Goal: Task Accomplishment & Management: Manage account settings

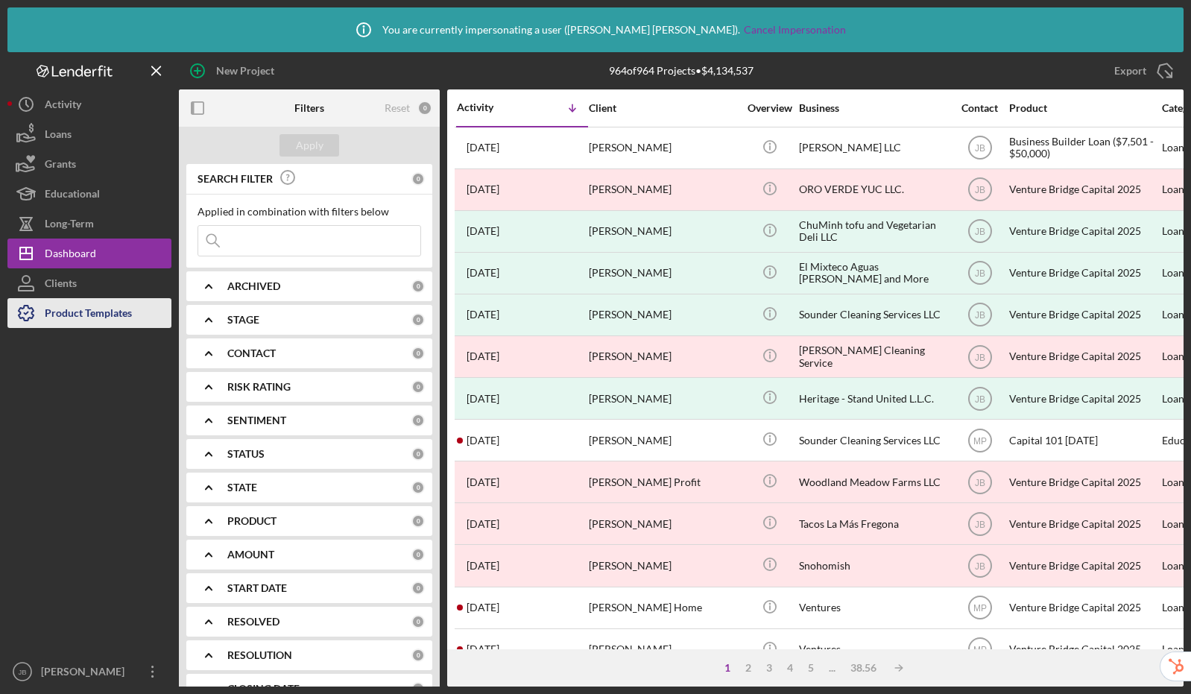
click at [107, 315] on div "Product Templates" at bounding box center [88, 315] width 87 height 34
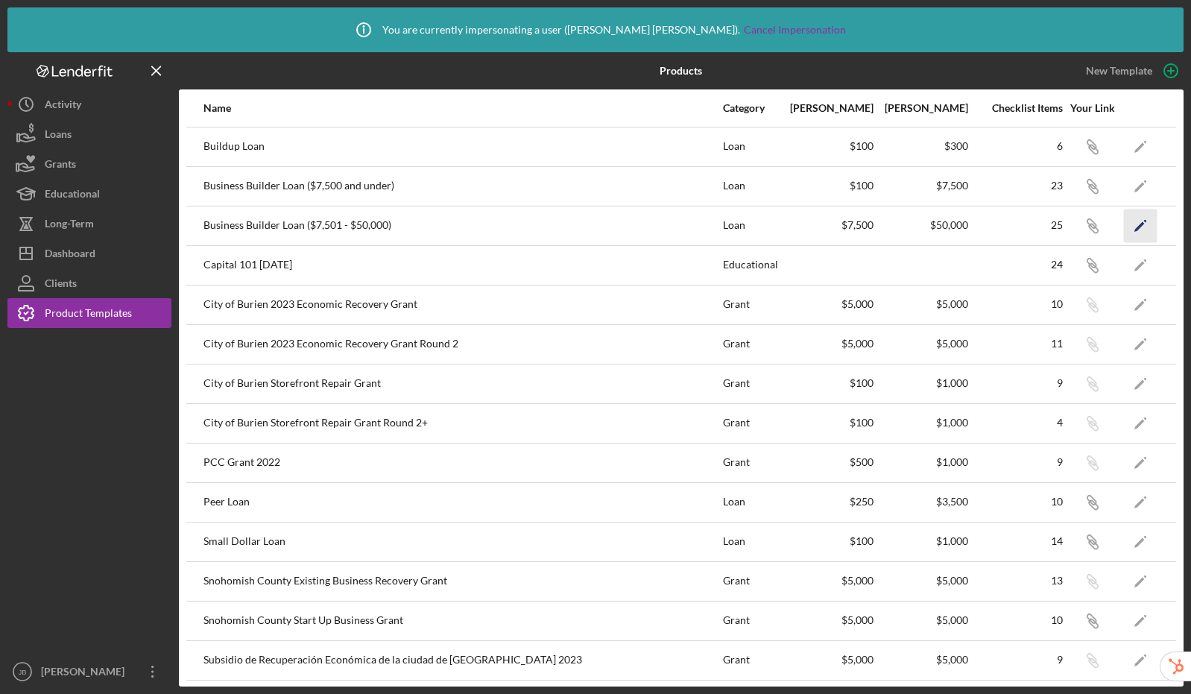
click at [1126, 221] on icon "Icon/Edit" at bounding box center [1141, 226] width 34 height 34
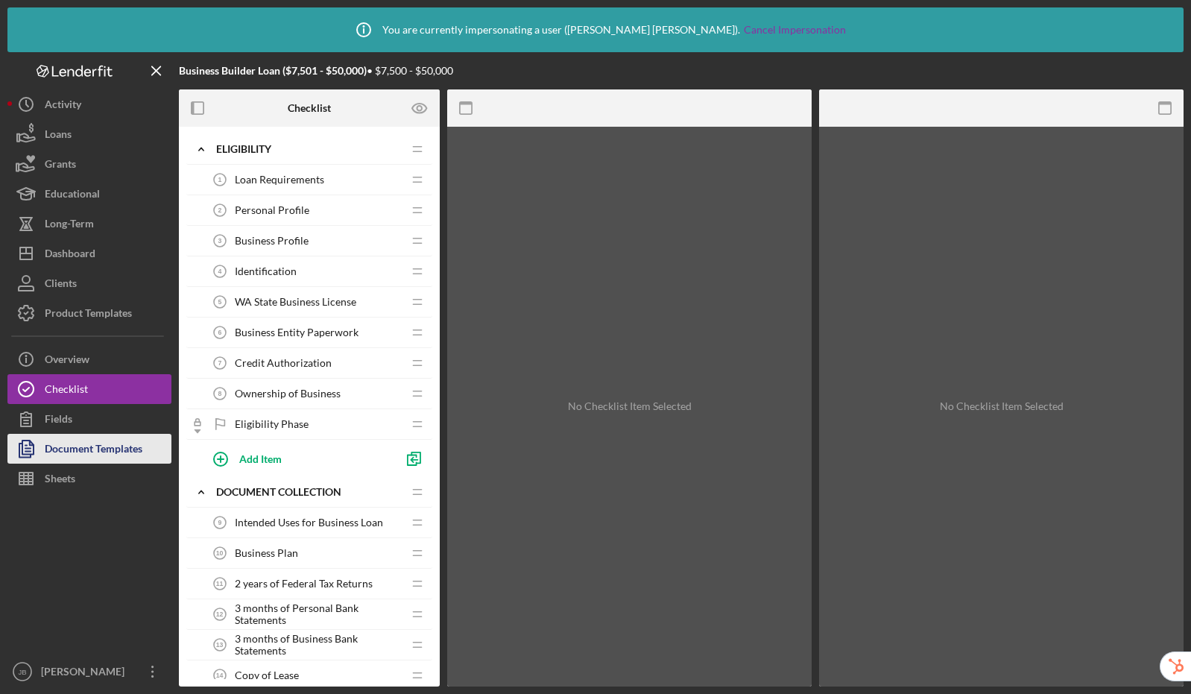
click at [97, 451] on div "Document Templates" at bounding box center [94, 451] width 98 height 34
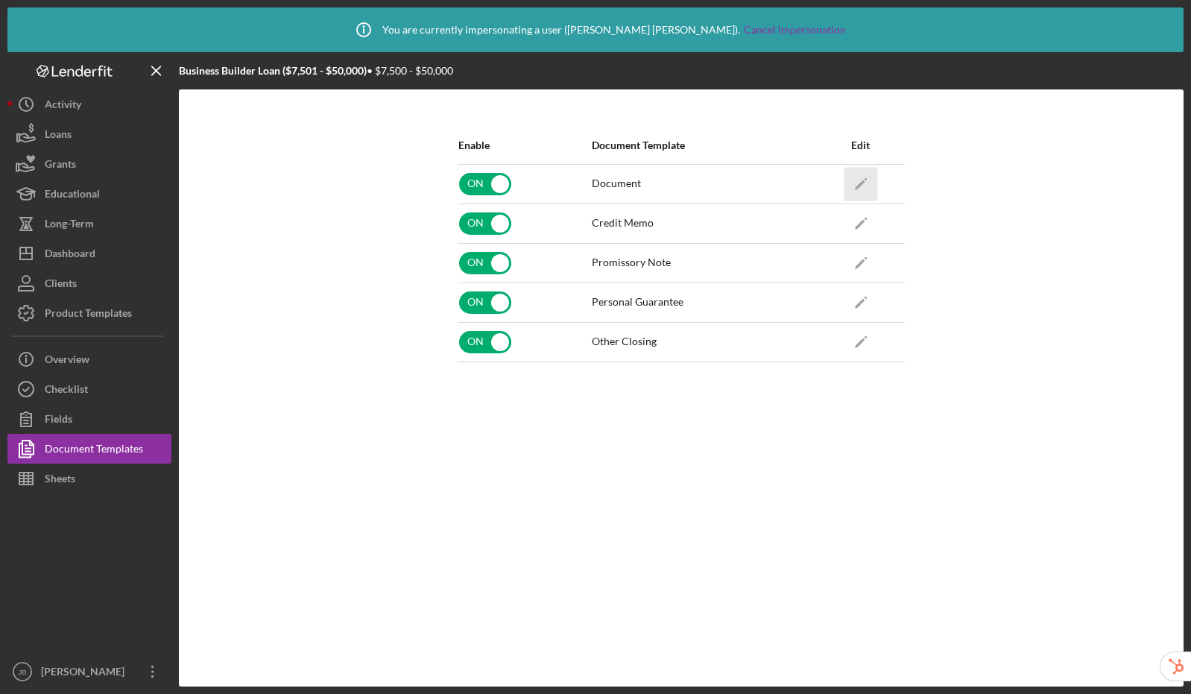
click at [850, 179] on icon "Icon/Edit" at bounding box center [861, 184] width 34 height 34
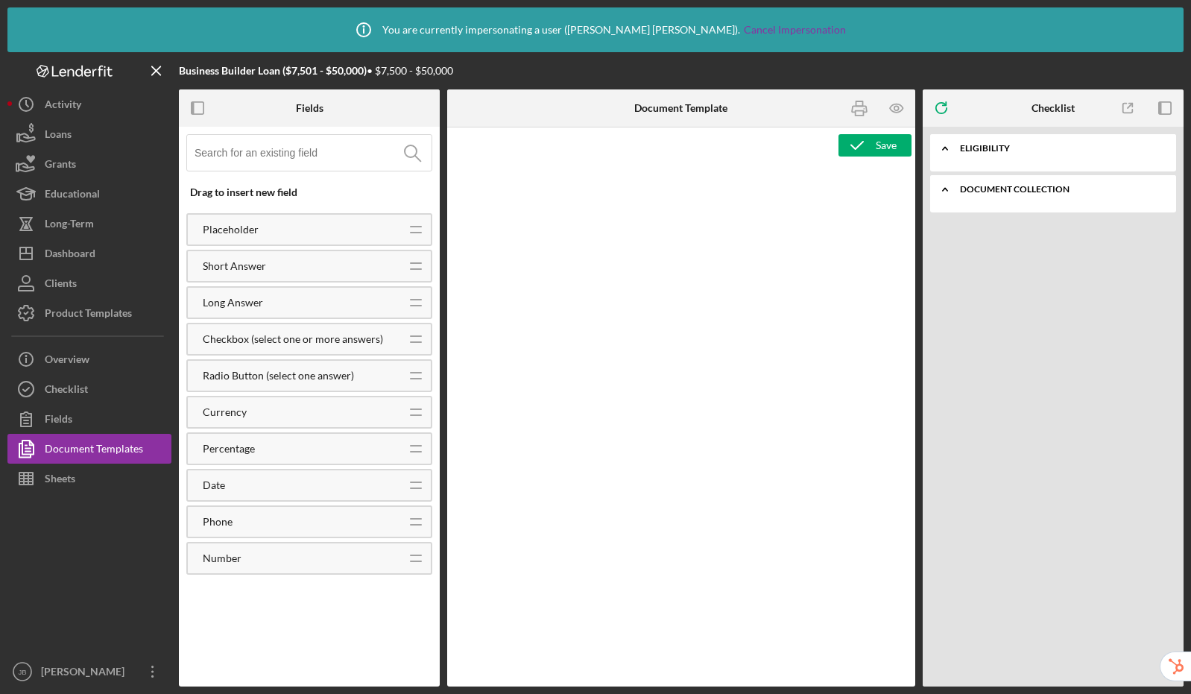
type textarea "<l8>Ipsumdol Sitamet Cons Adipiscin</e1> <sed> <doe><temp inc="utl">ETDO MAGNAA…"
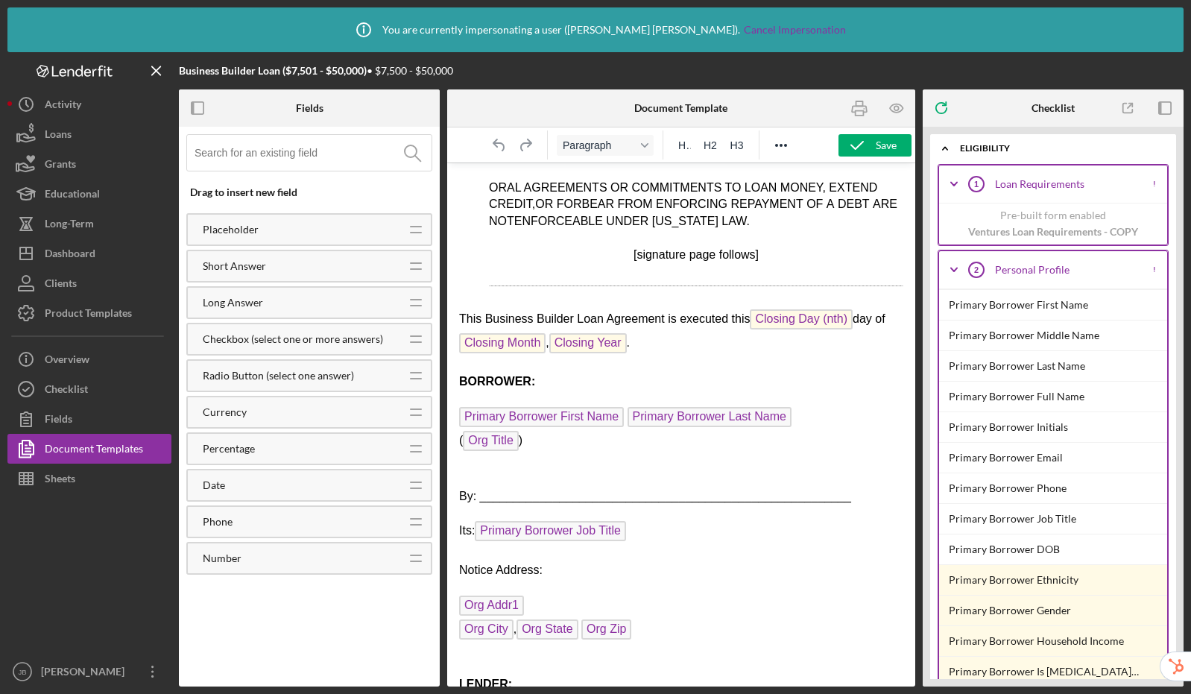
scroll to position [8883, 0]
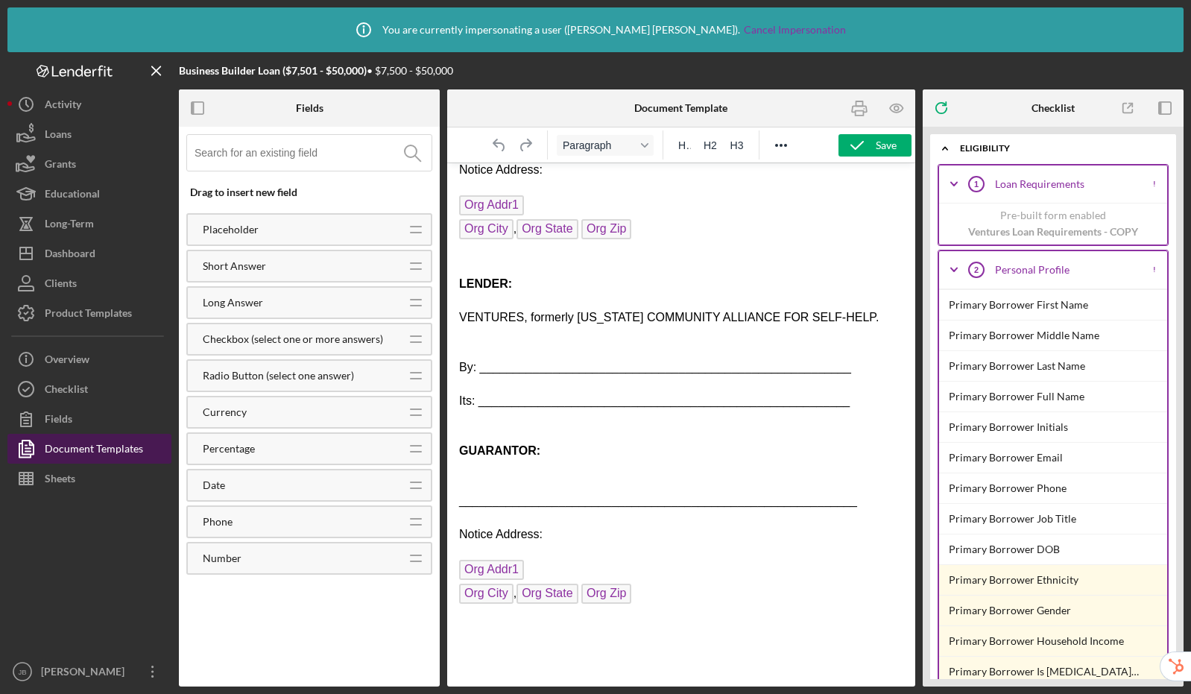
click at [120, 443] on div "Document Templates" at bounding box center [94, 451] width 98 height 34
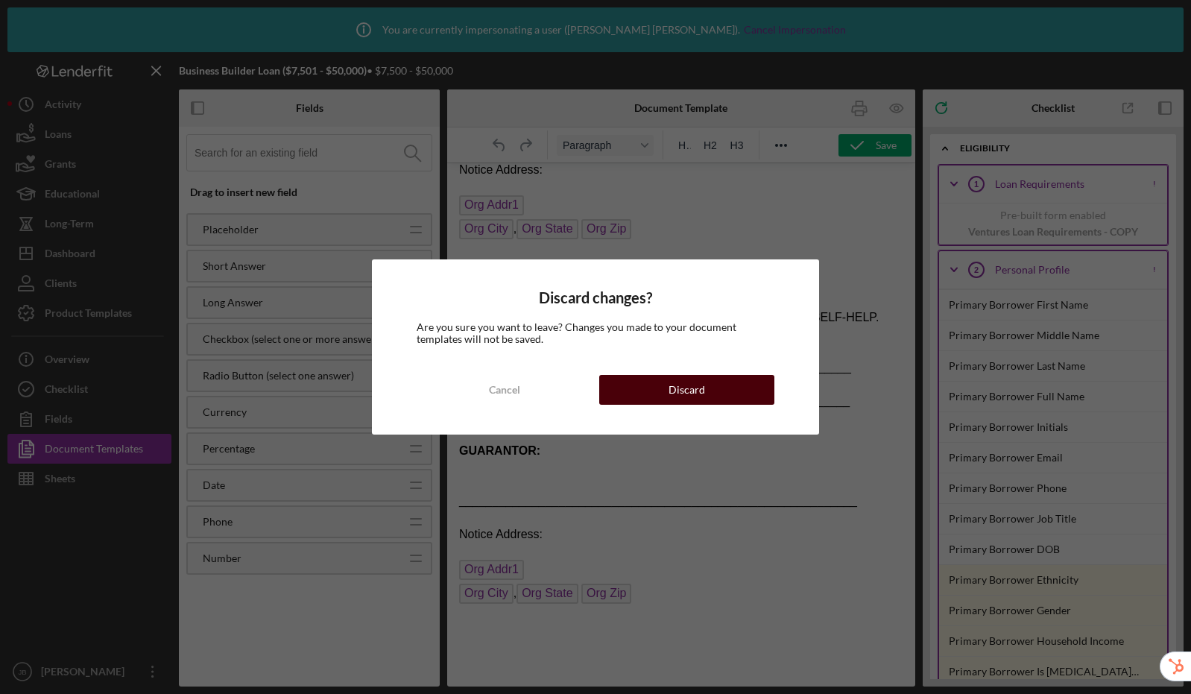
click at [631, 385] on button "Discard" at bounding box center [686, 390] width 175 height 30
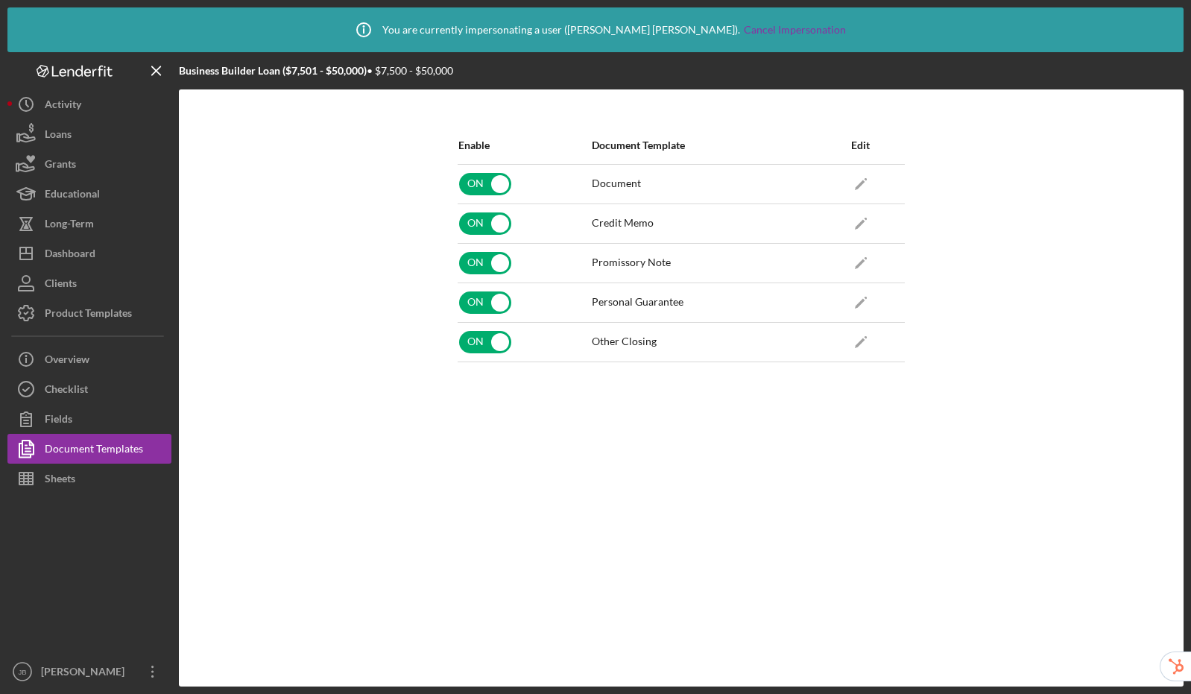
click at [878, 213] on link "Icon/Edit" at bounding box center [860, 223] width 37 height 37
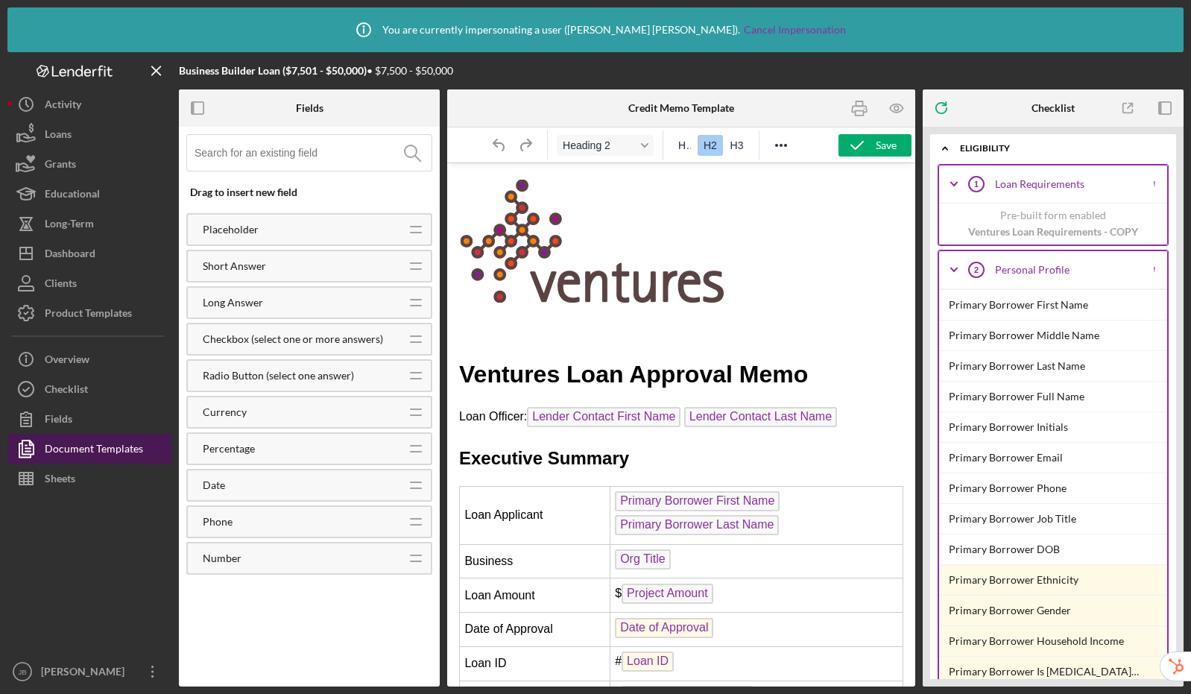
click at [118, 446] on div "Document Templates" at bounding box center [94, 451] width 98 height 34
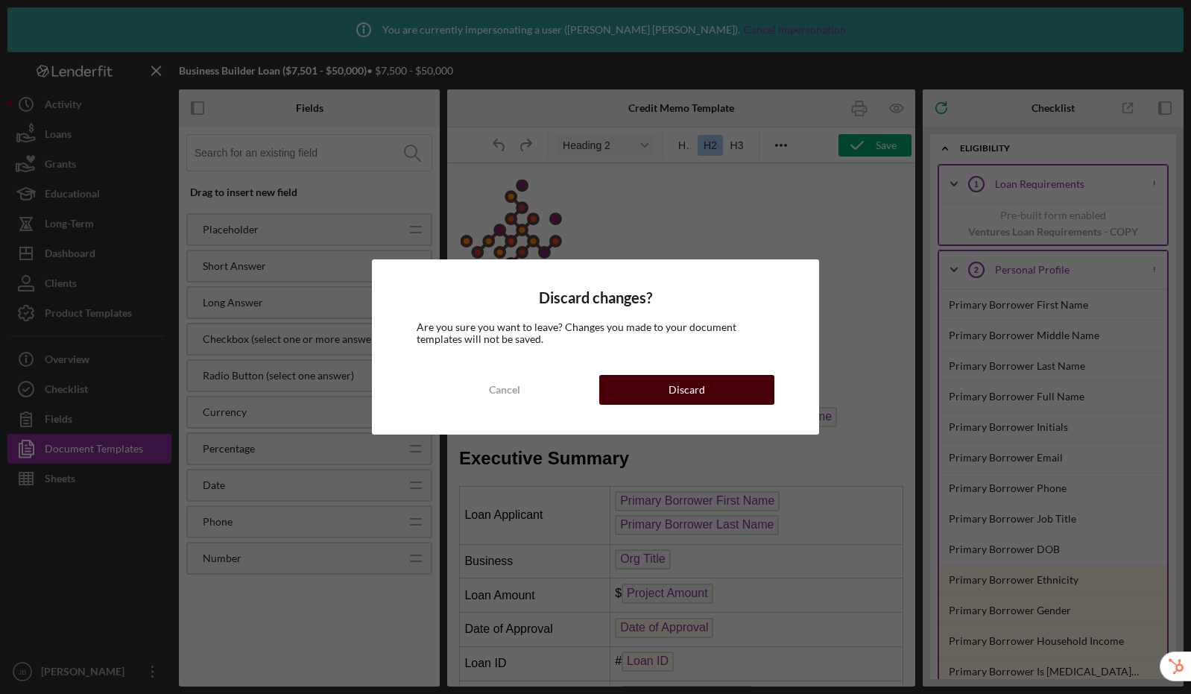
click at [721, 386] on button "Discard" at bounding box center [686, 390] width 175 height 30
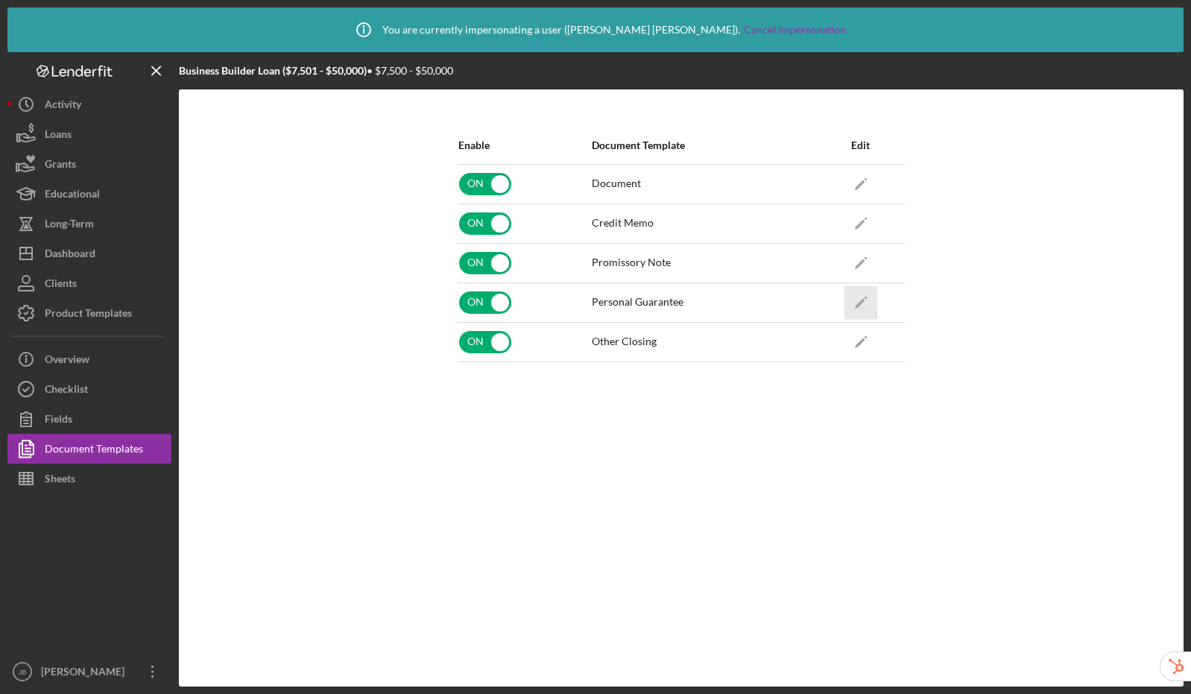
click at [867, 302] on icon "Icon/Edit" at bounding box center [861, 302] width 34 height 34
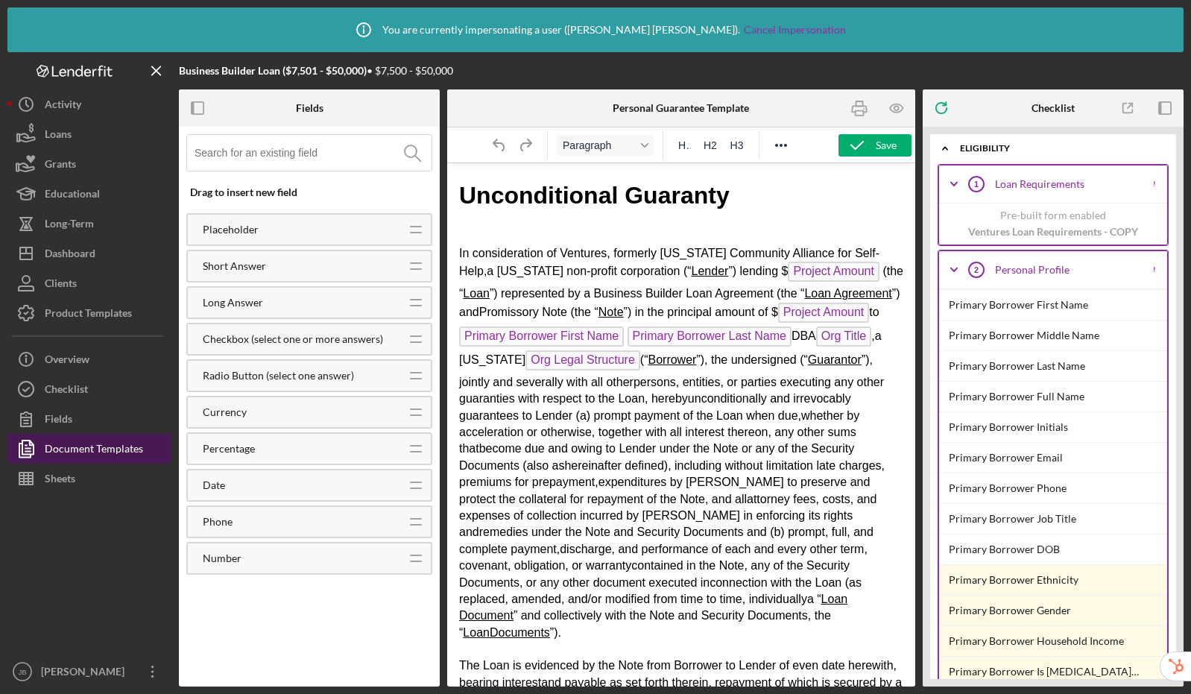
click at [104, 452] on div "Document Templates" at bounding box center [94, 451] width 98 height 34
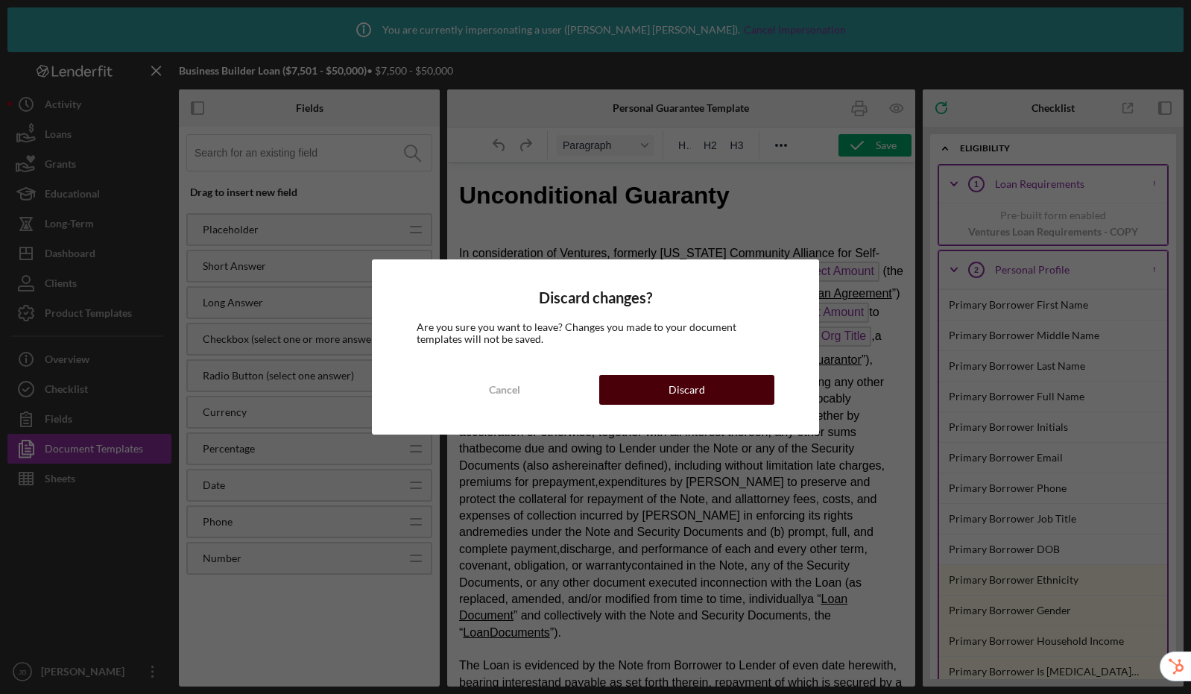
click at [741, 388] on button "Discard" at bounding box center [686, 390] width 175 height 30
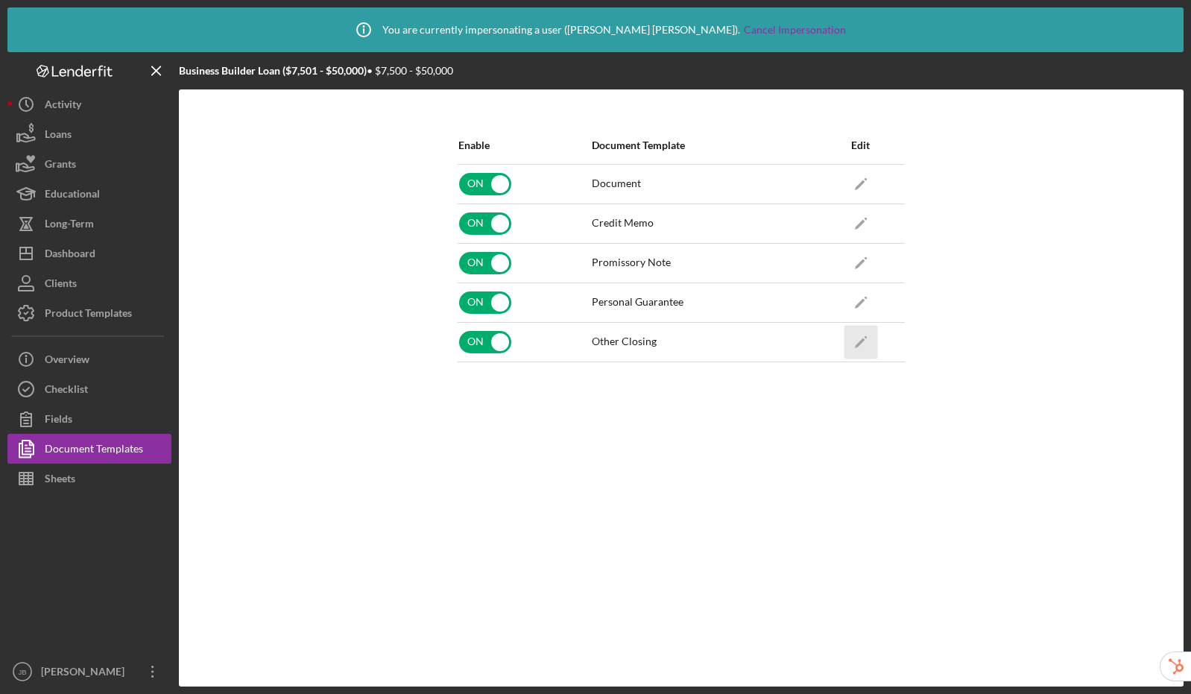
click at [873, 338] on icon "Icon/Edit" at bounding box center [861, 342] width 34 height 34
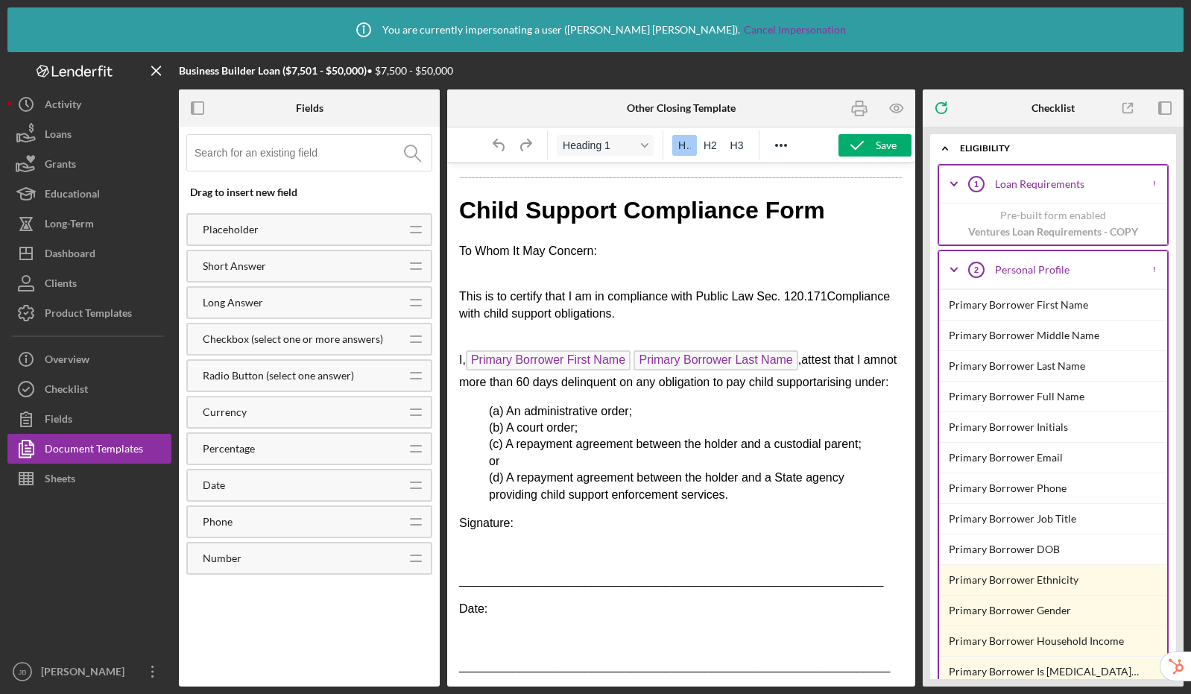
scroll to position [1552, 0]
click at [124, 448] on div "Document Templates" at bounding box center [94, 451] width 98 height 34
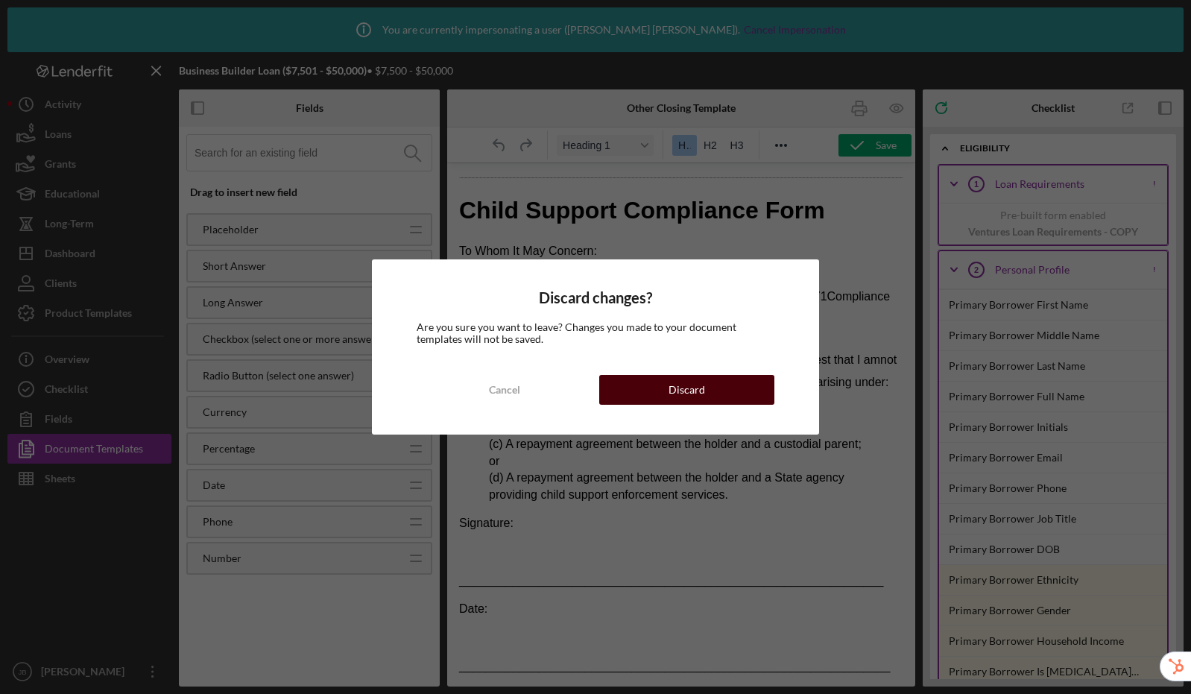
click at [702, 396] on div "Discard" at bounding box center [686, 390] width 37 height 30
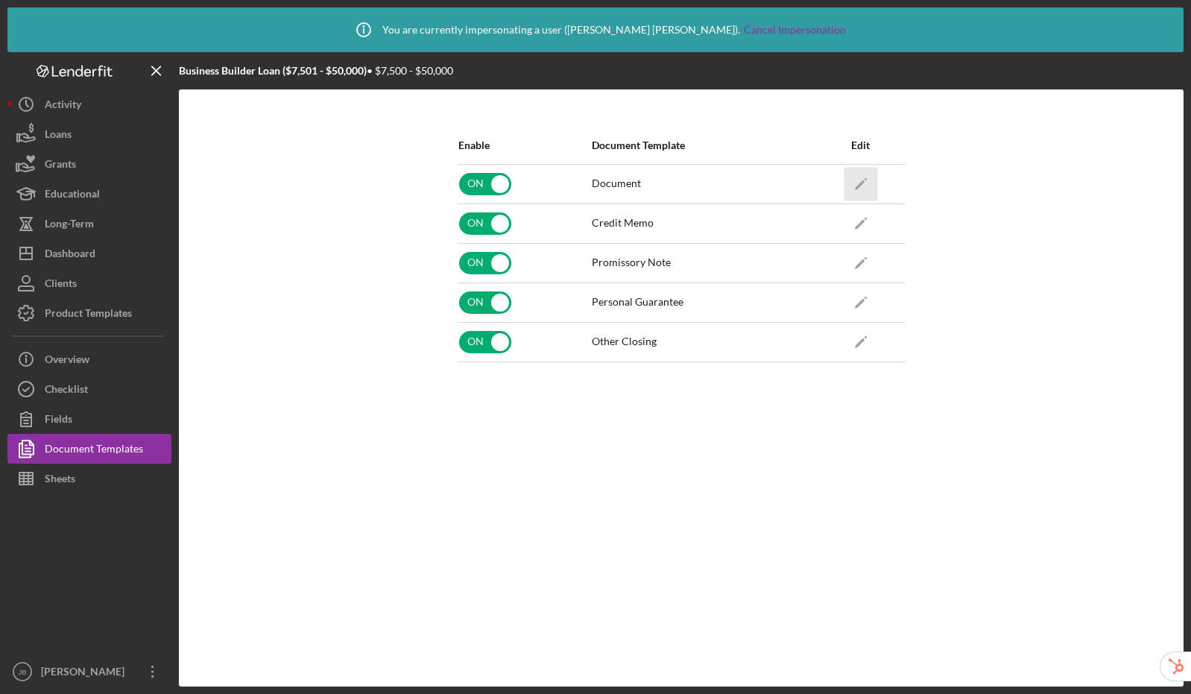
click at [857, 192] on icon "Icon/Edit" at bounding box center [861, 184] width 34 height 34
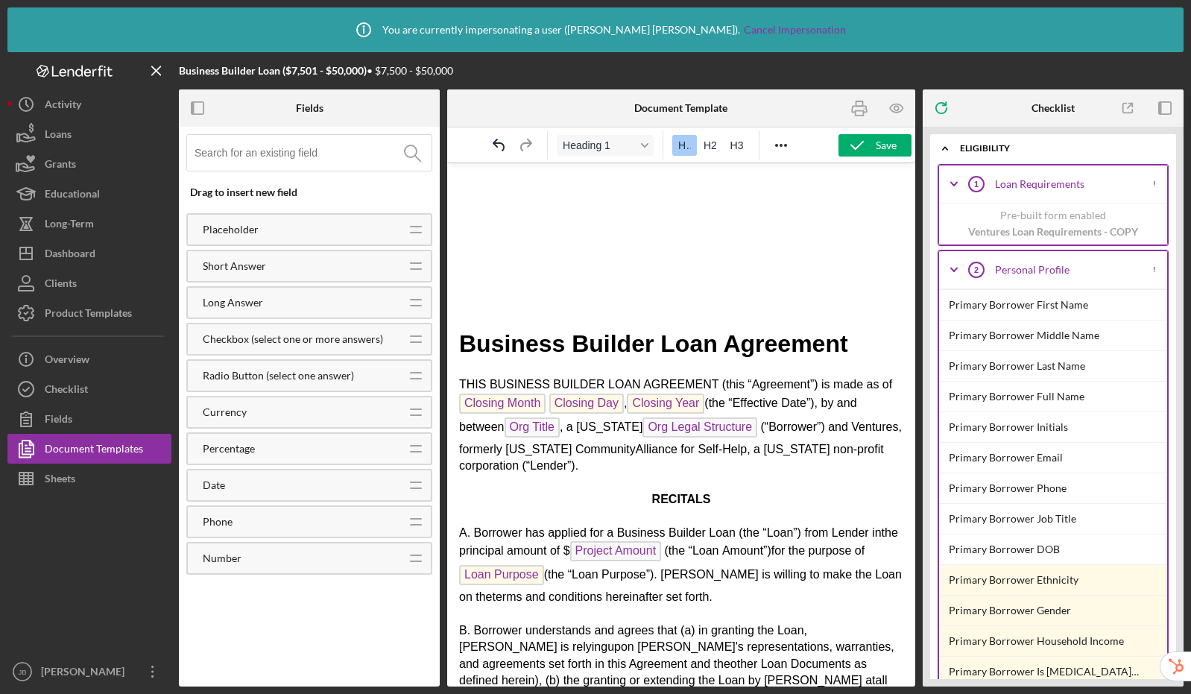
click at [467, 297] on h1 "Rich Text Area. Press ALT-0 for help." at bounding box center [681, 295] width 444 height 34
click at [785, 142] on icon "Reveal or hide additional toolbar items" at bounding box center [781, 145] width 18 height 18
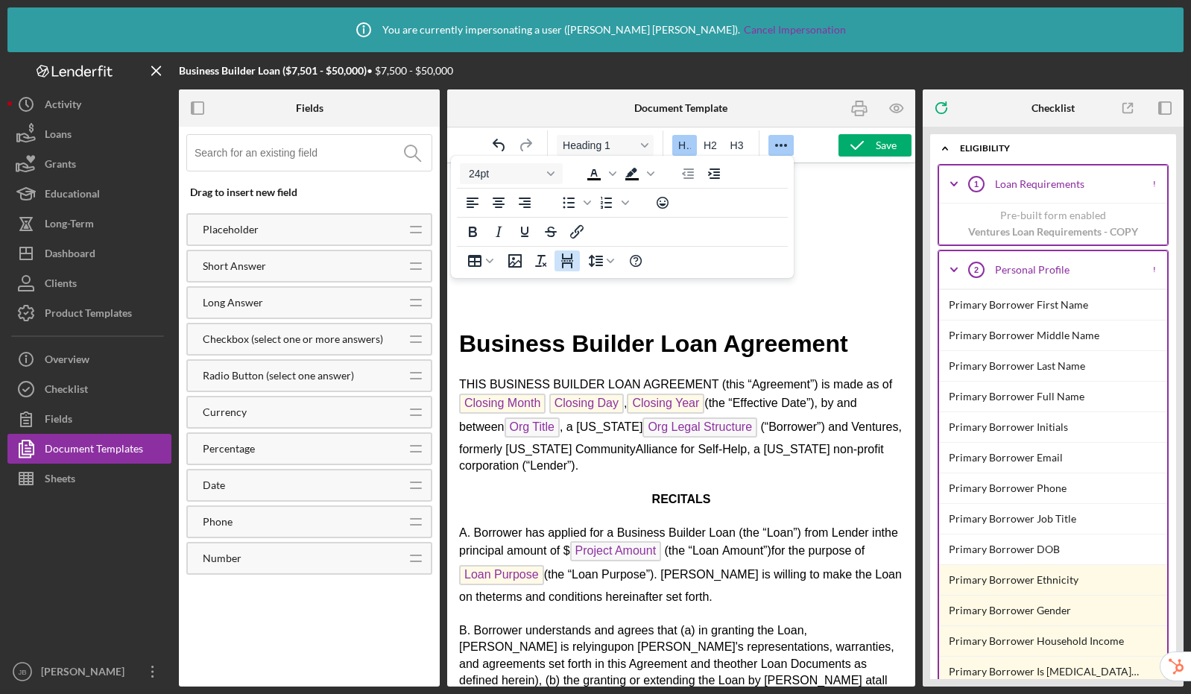
click at [570, 259] on icon "Page Break" at bounding box center [567, 260] width 12 height 15
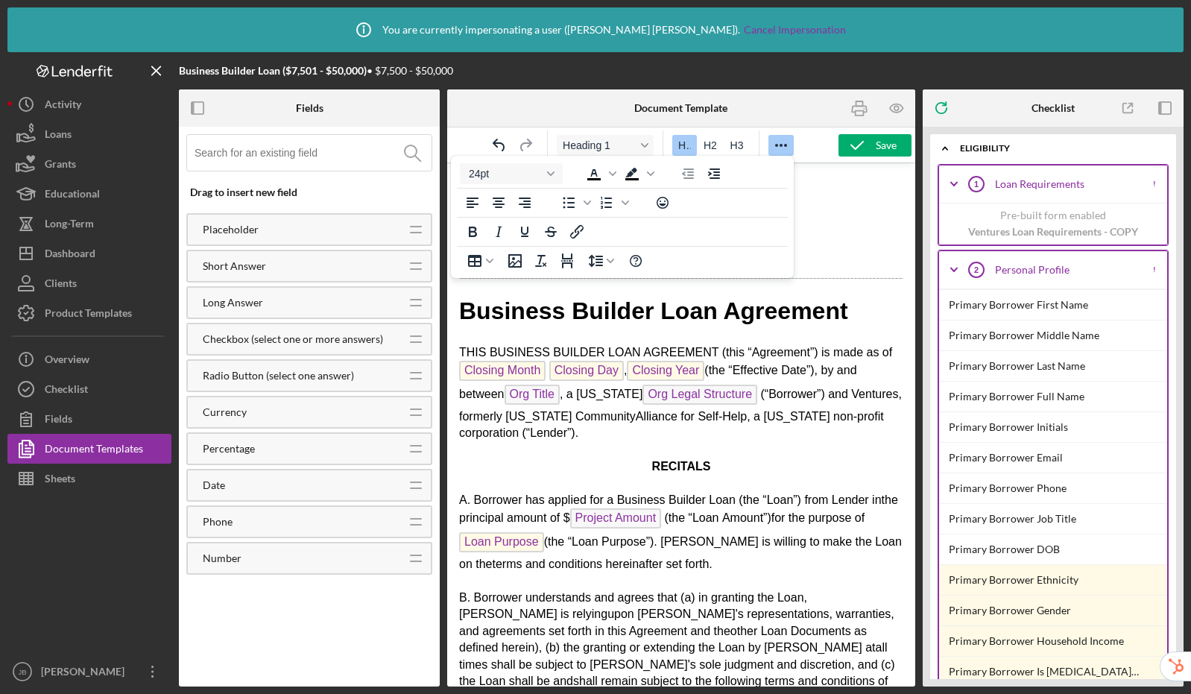
click at [850, 249] on h1 "Rich Text Area. Press ALT-0 for help." at bounding box center [681, 246] width 444 height 34
click at [779, 147] on icon "Reveal or hide additional toolbar items" at bounding box center [781, 145] width 18 height 18
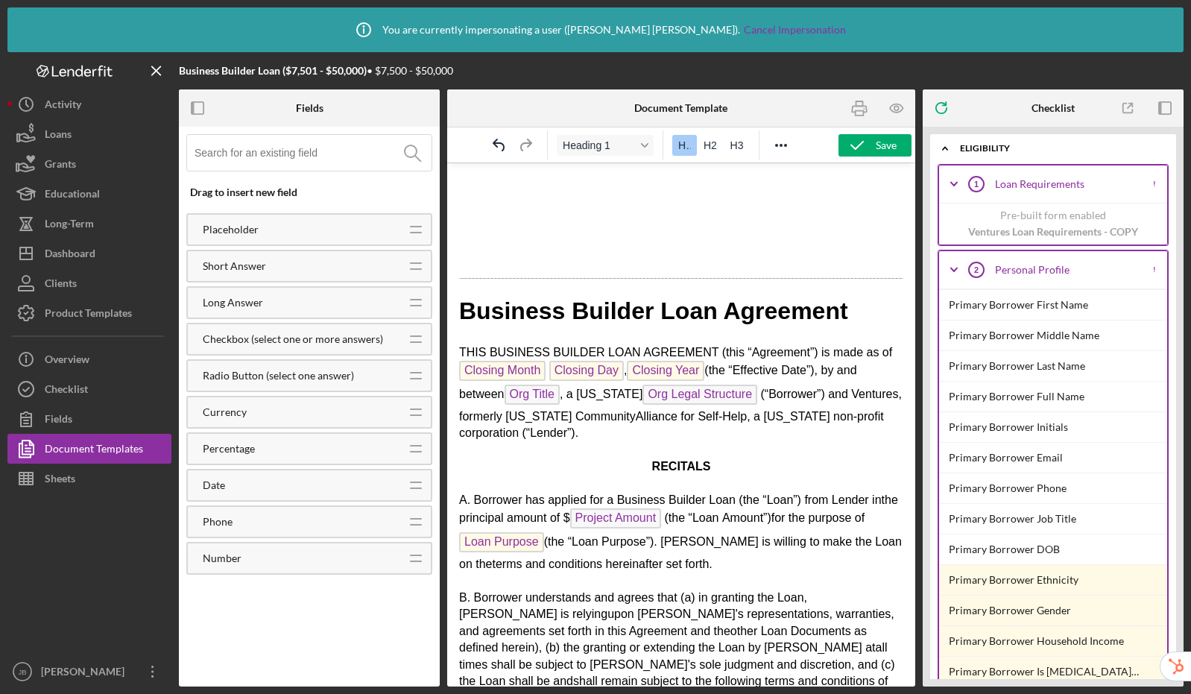
click at [504, 196] on h1 "Rich Text Area. Press ALT-0 for help." at bounding box center [681, 196] width 444 height 34
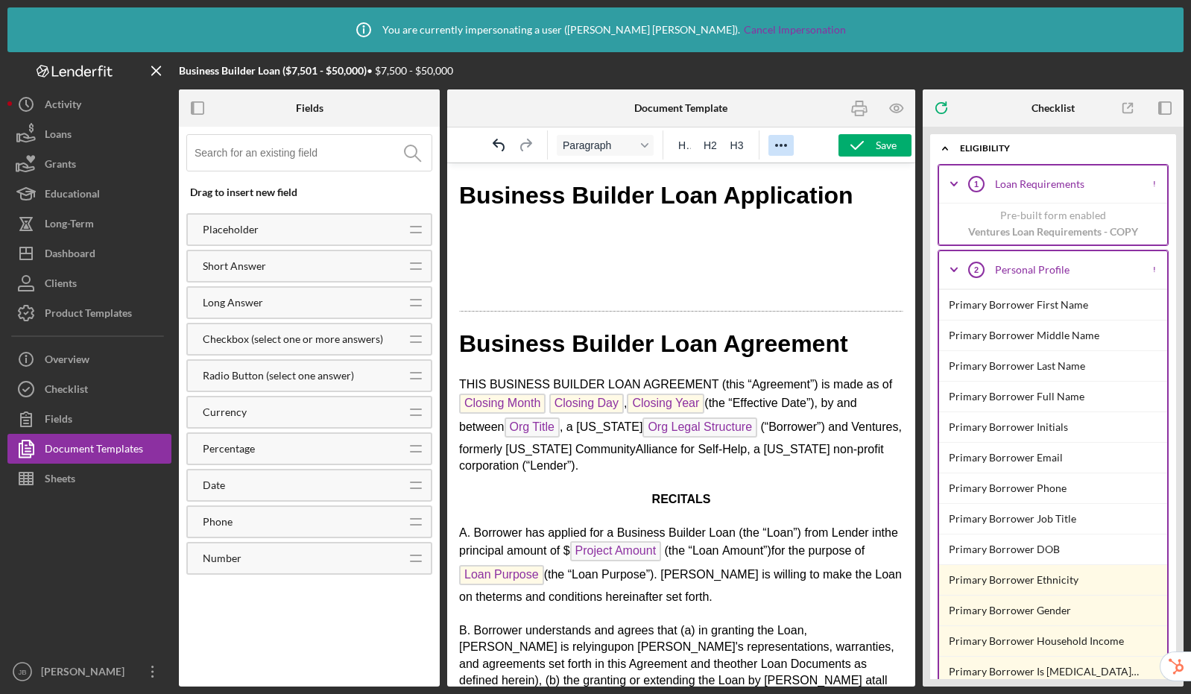
click at [777, 148] on icon "Reveal or hide additional toolbar items" at bounding box center [781, 145] width 18 height 18
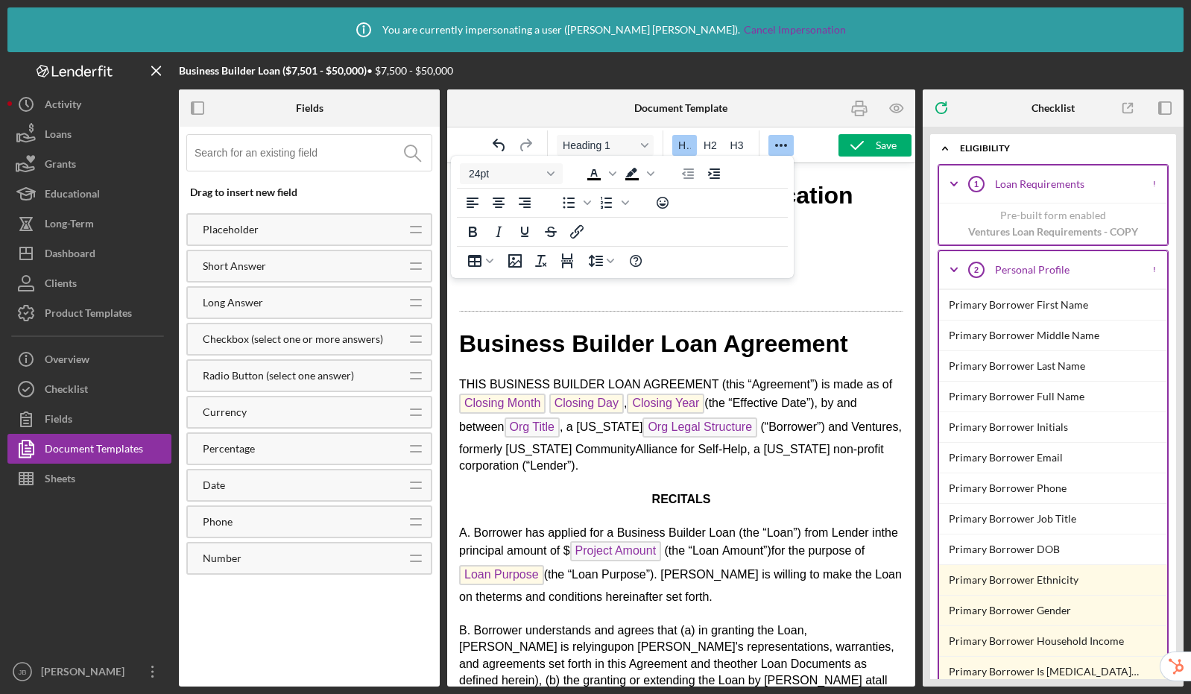
click at [873, 276] on h1 "Rich Text Area. Press ALT-0 for help." at bounding box center [681, 279] width 444 height 34
click at [776, 145] on icon "Reveal or hide additional toolbar items" at bounding box center [781, 145] width 12 height 3
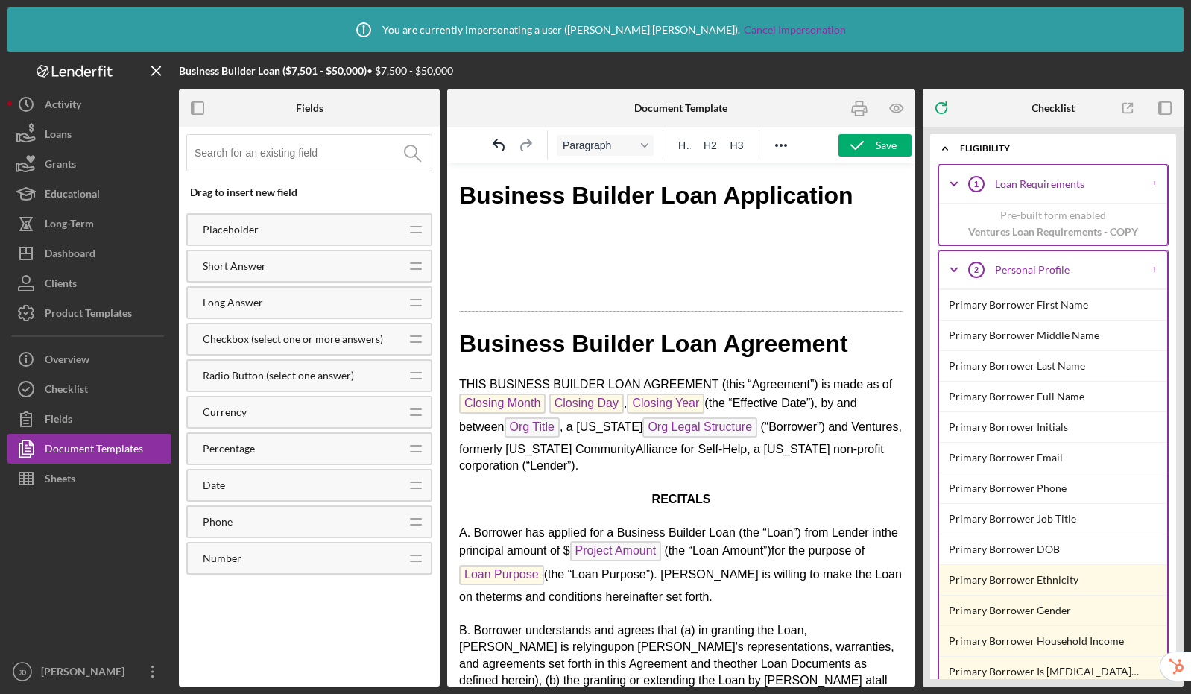
click at [469, 243] on p "Rich Text Area. Press ALT-0 for help." at bounding box center [681, 237] width 444 height 16
click at [856, 147] on polyline "button" at bounding box center [857, 145] width 12 height 7
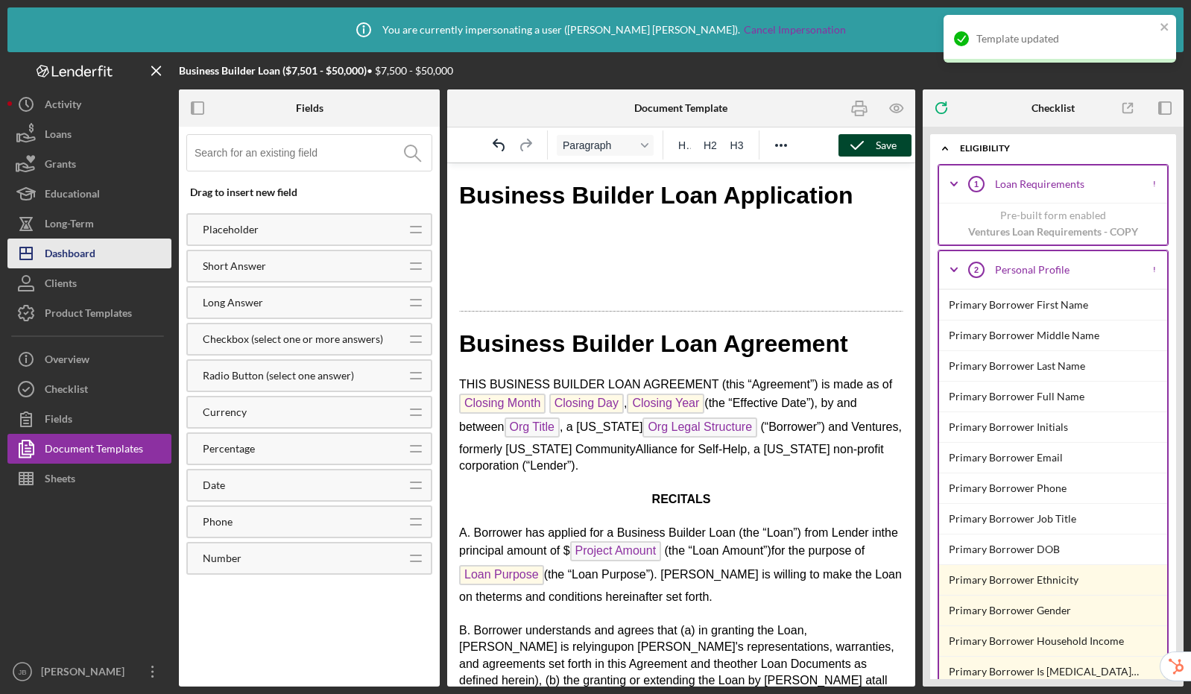
click at [106, 255] on button "Icon/Dashboard Dashboard" at bounding box center [89, 253] width 164 height 30
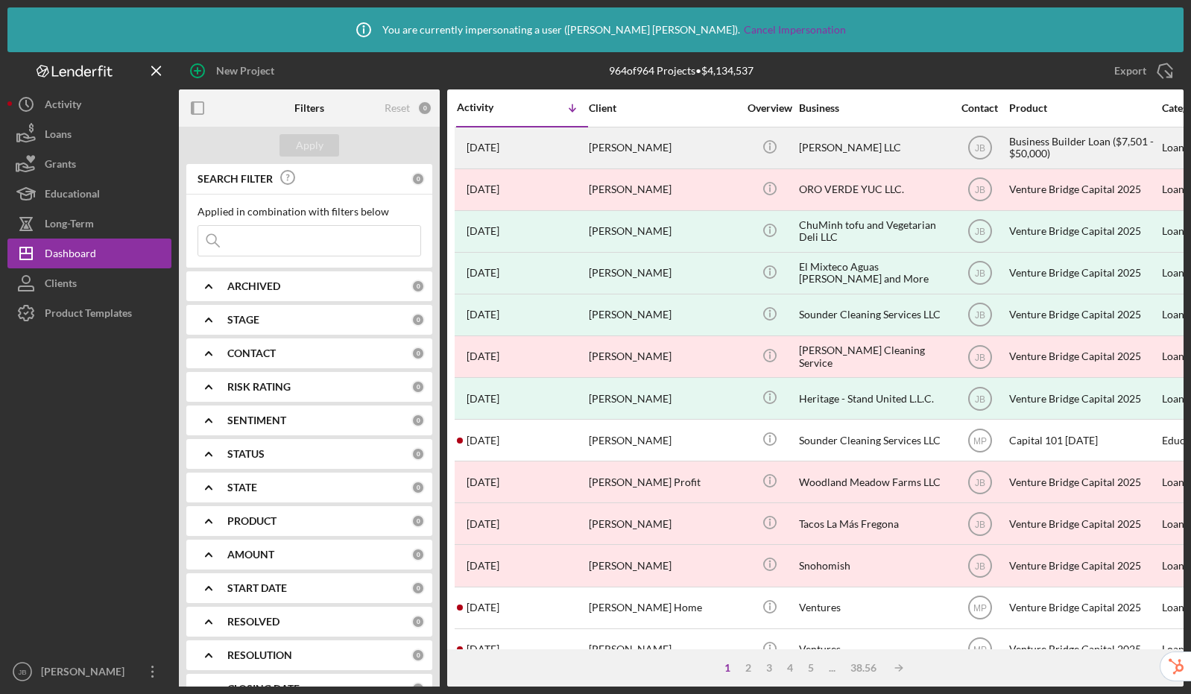
click at [876, 142] on div "[PERSON_NAME] LLC" at bounding box center [873, 147] width 149 height 39
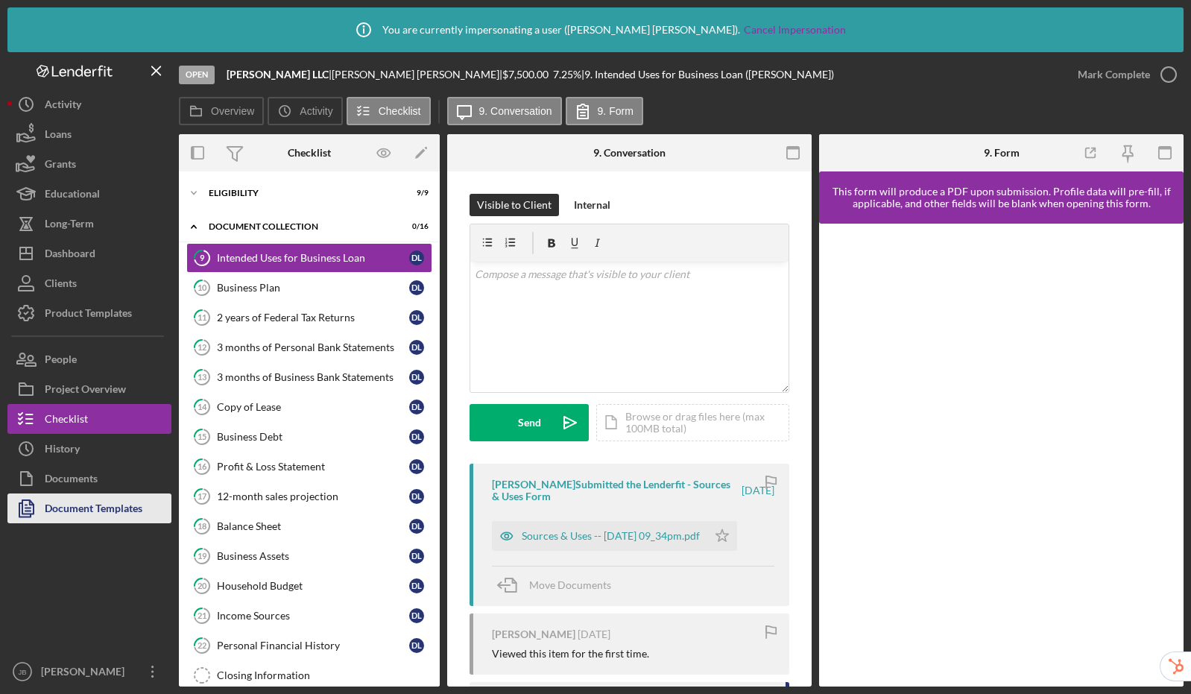
click at [84, 511] on div "Document Templates" at bounding box center [94, 510] width 98 height 34
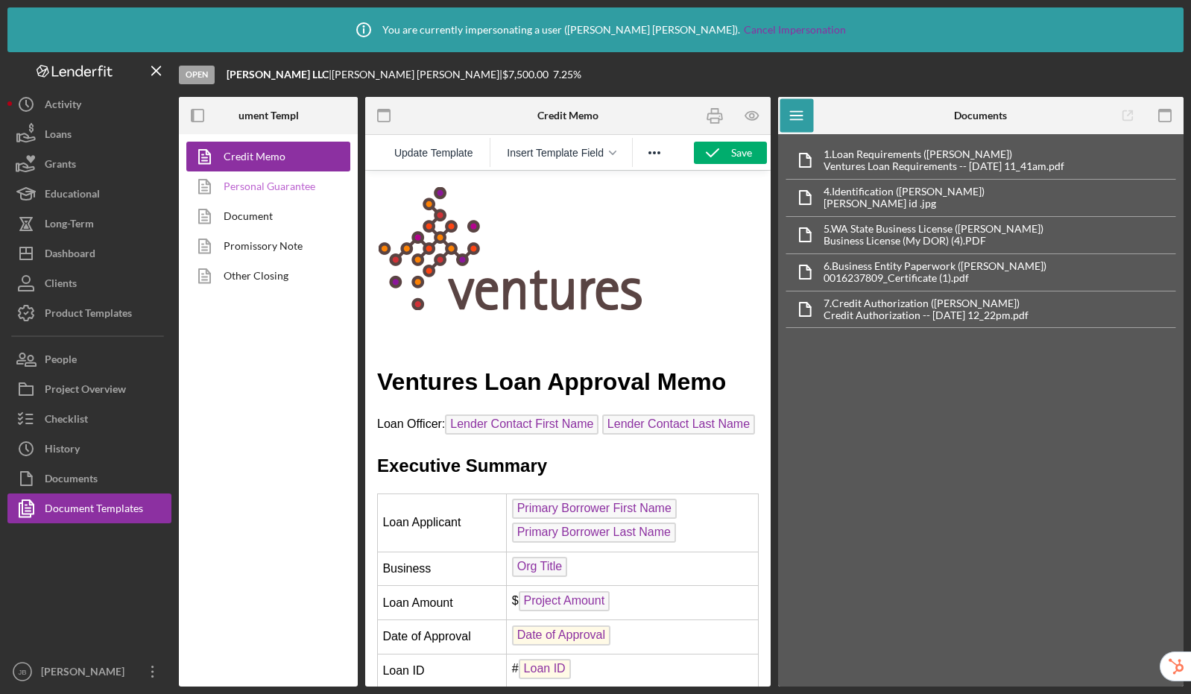
click at [288, 191] on link "Personal Guarantee" at bounding box center [264, 186] width 156 height 30
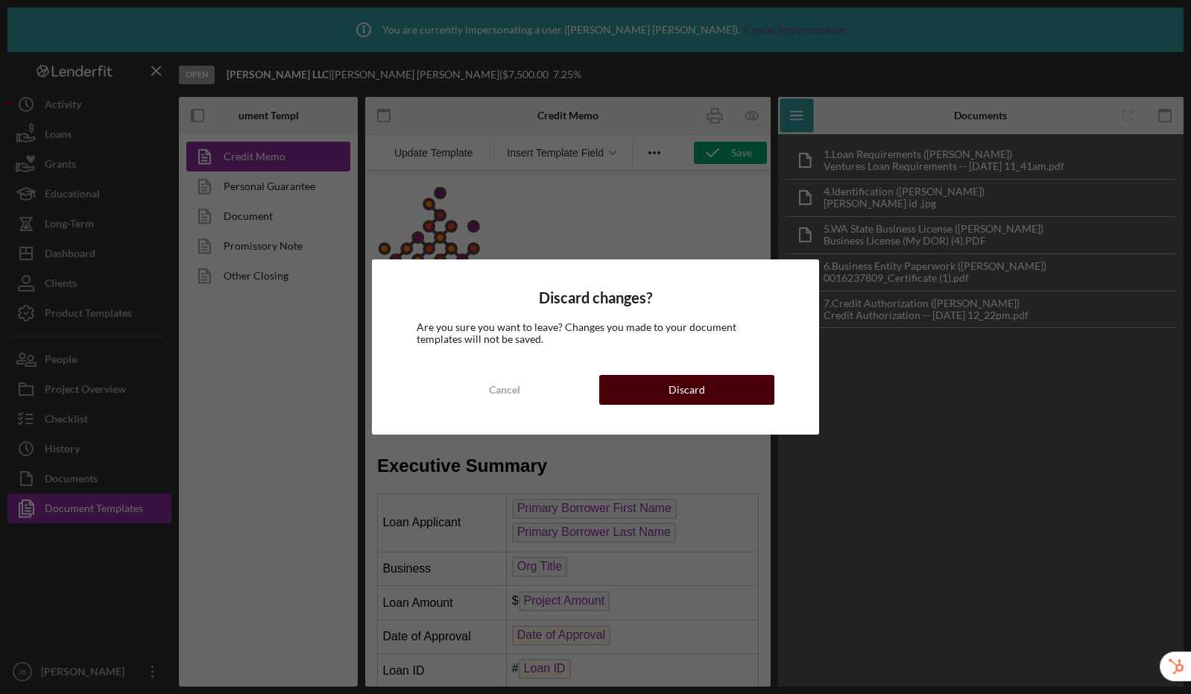
click at [689, 394] on div "Discard" at bounding box center [686, 390] width 37 height 30
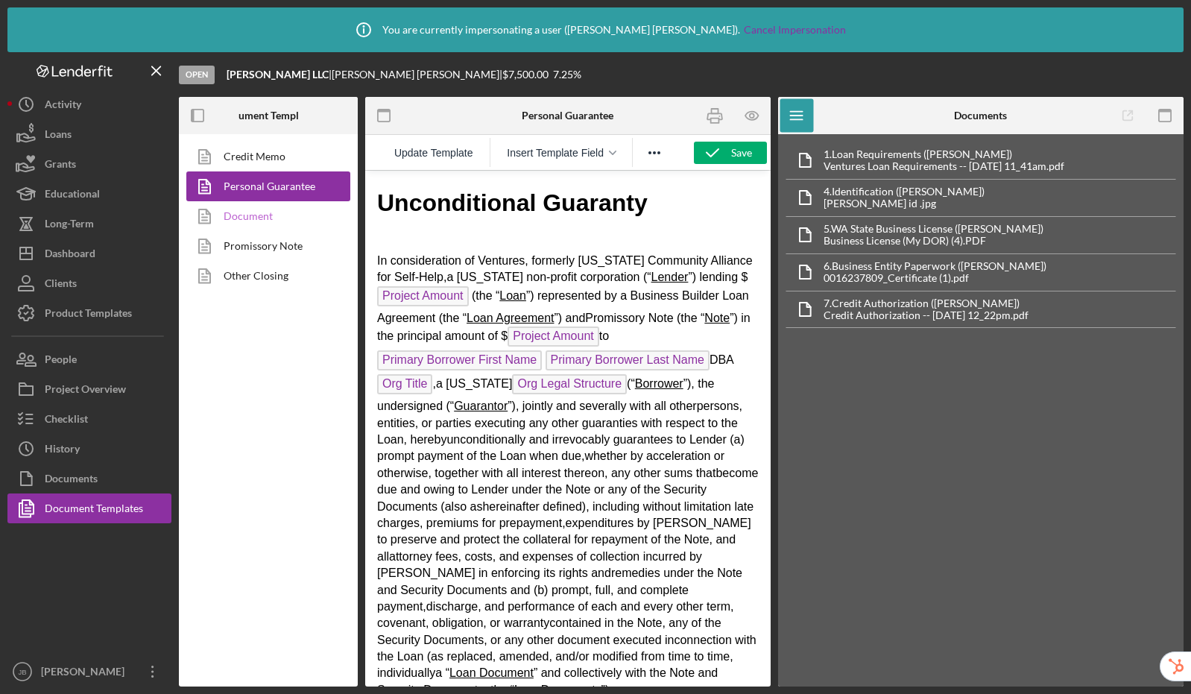
click at [273, 211] on link "Document" at bounding box center [264, 216] width 156 height 30
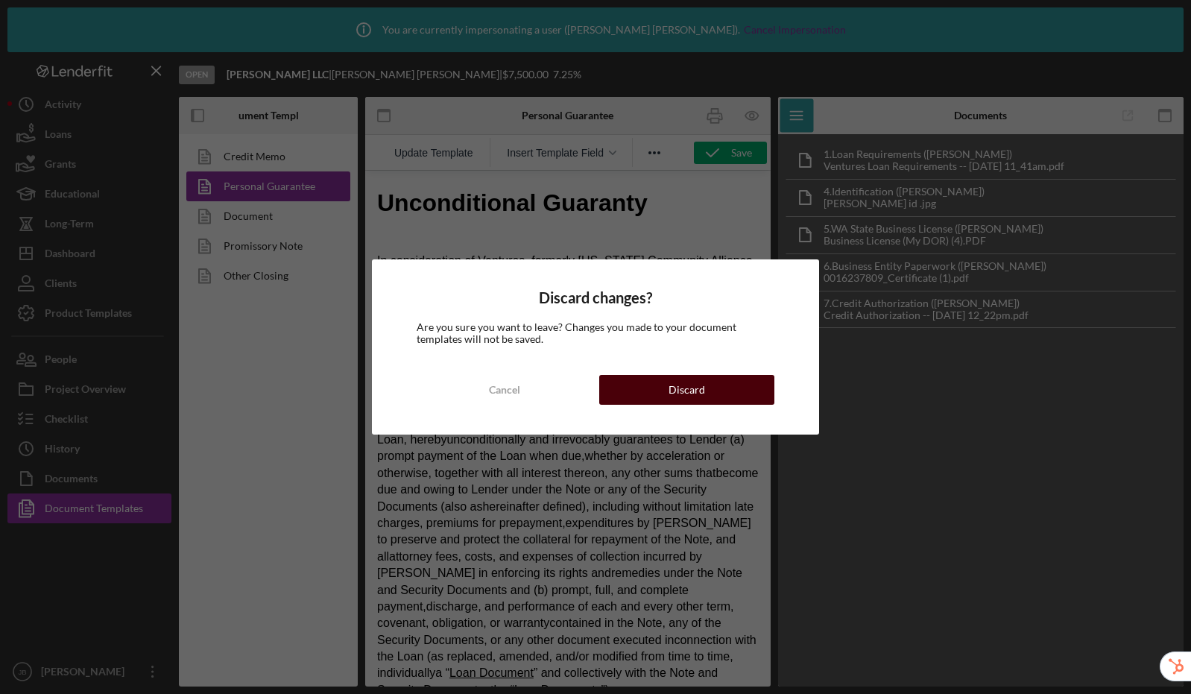
click at [633, 386] on button "Discard" at bounding box center [686, 390] width 175 height 30
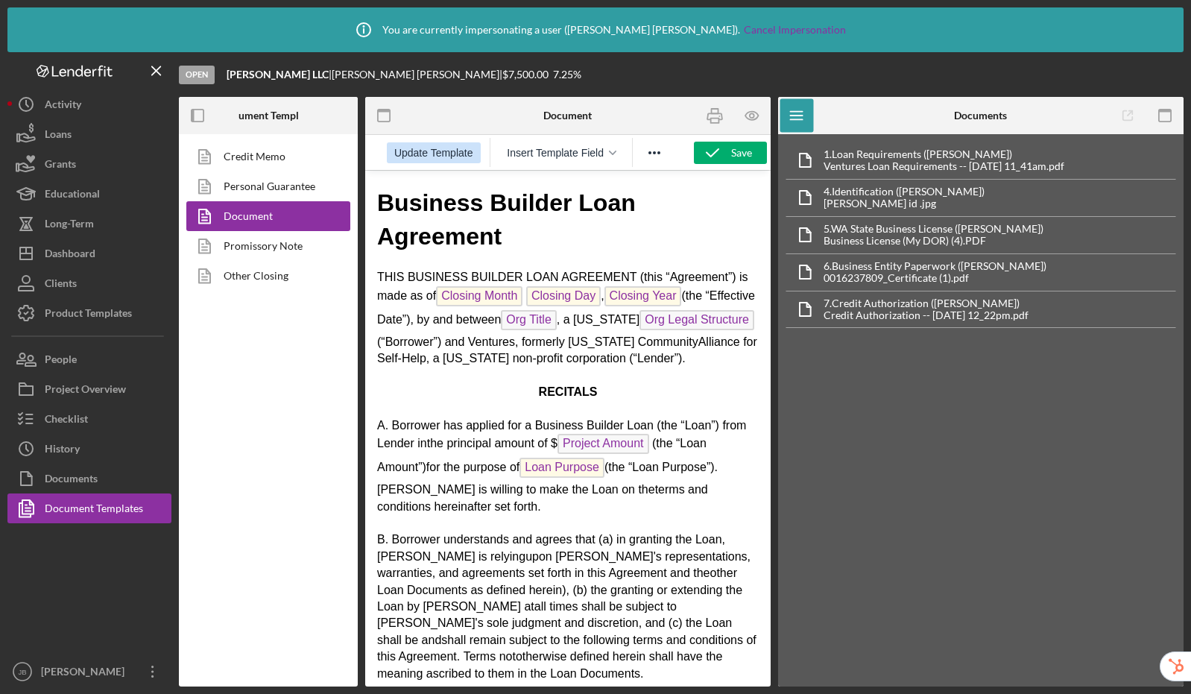
click at [466, 153] on span "Update Template" at bounding box center [433, 153] width 79 height 12
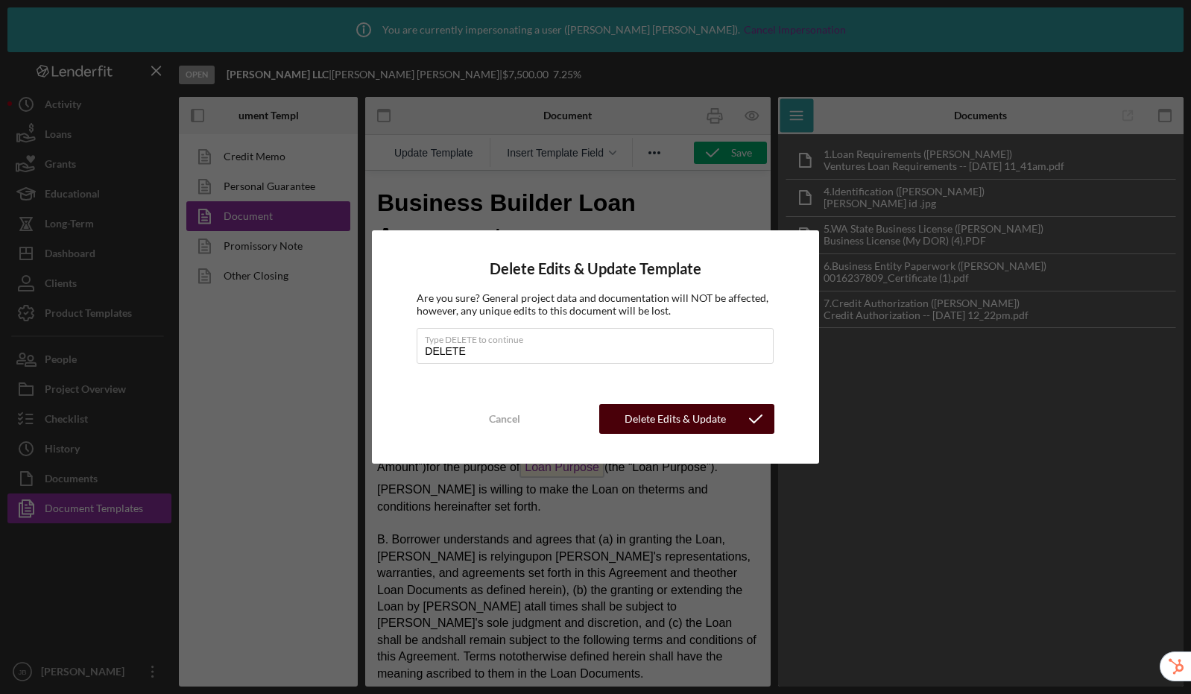
type input "DELETE"
click at [709, 418] on div "Delete Edits & Update Template" at bounding box center [675, 419] width 123 height 30
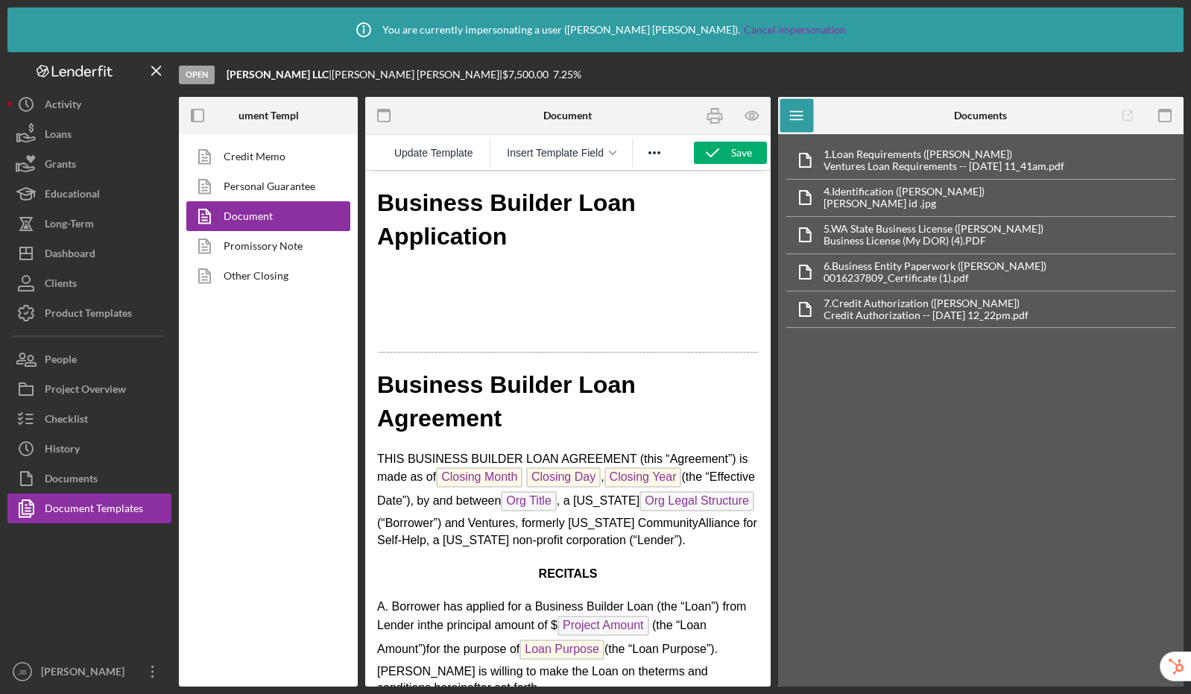
click at [396, 275] on p "Rich Text Area. Press ALT-0 for help." at bounding box center [568, 277] width 382 height 16
click at [554, 159] on button "Insert Template Field" at bounding box center [561, 152] width 124 height 21
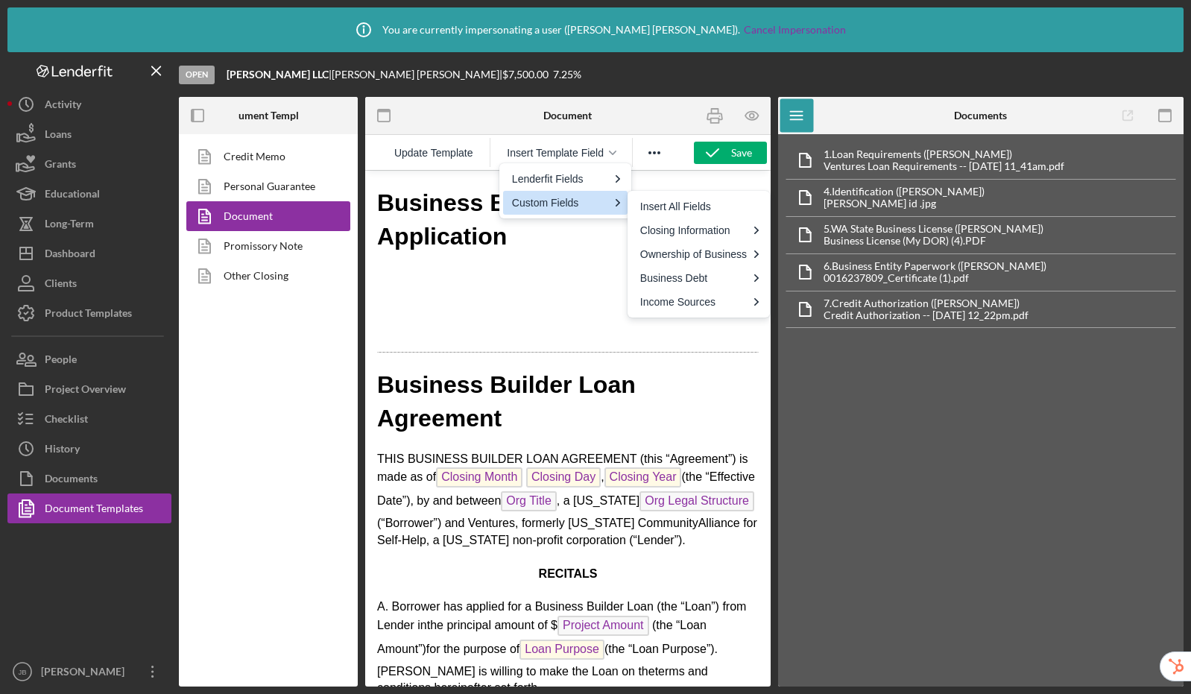
click at [452, 278] on p "Rich Text Area. Press ALT-0 for help." at bounding box center [568, 277] width 382 height 16
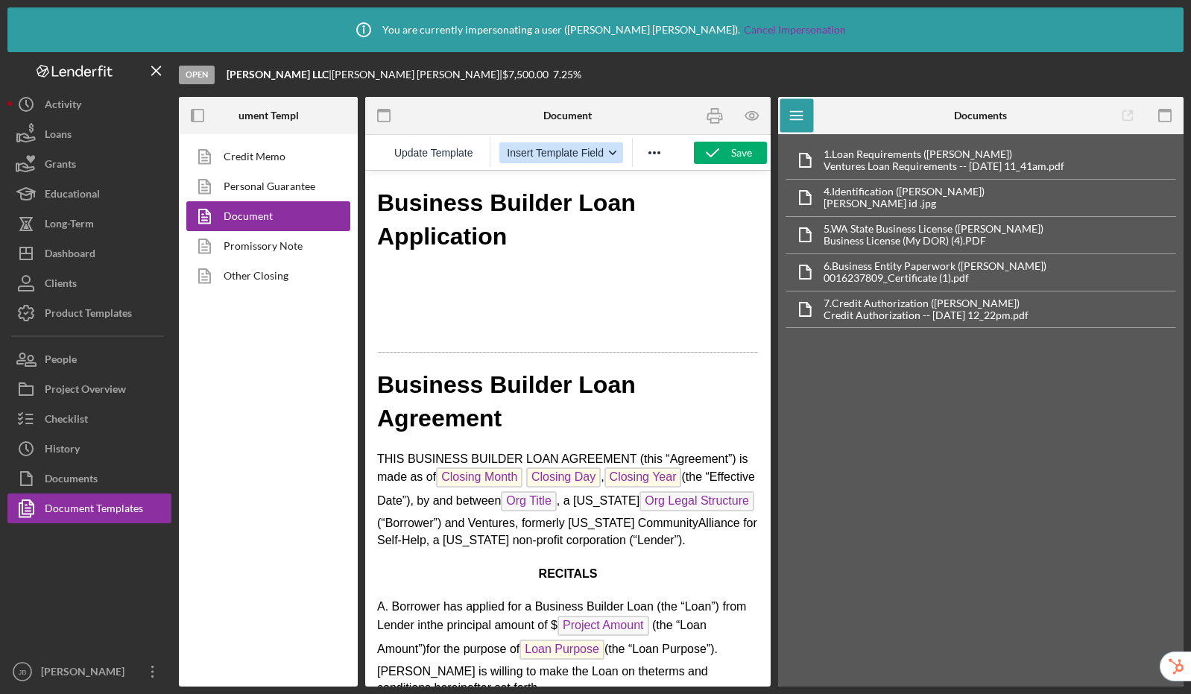
click at [586, 148] on span "Insert Template Field" at bounding box center [555, 153] width 97 height 12
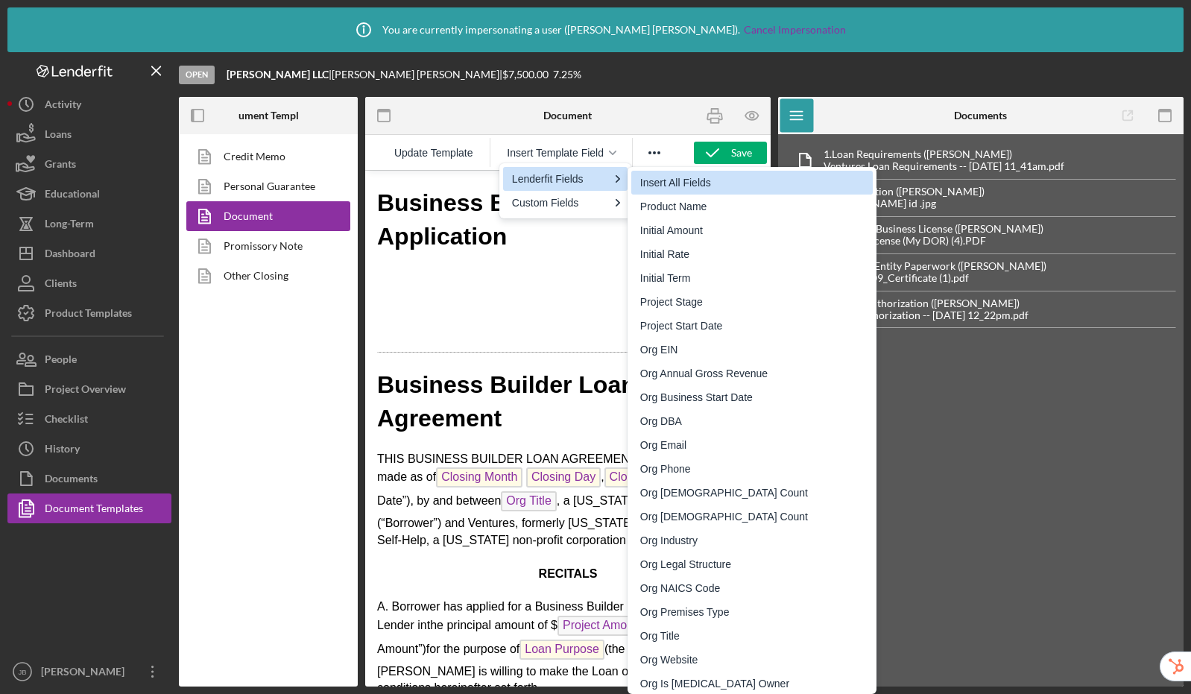
click at [670, 184] on div "Insert All Fields" at bounding box center [753, 183] width 227 height 18
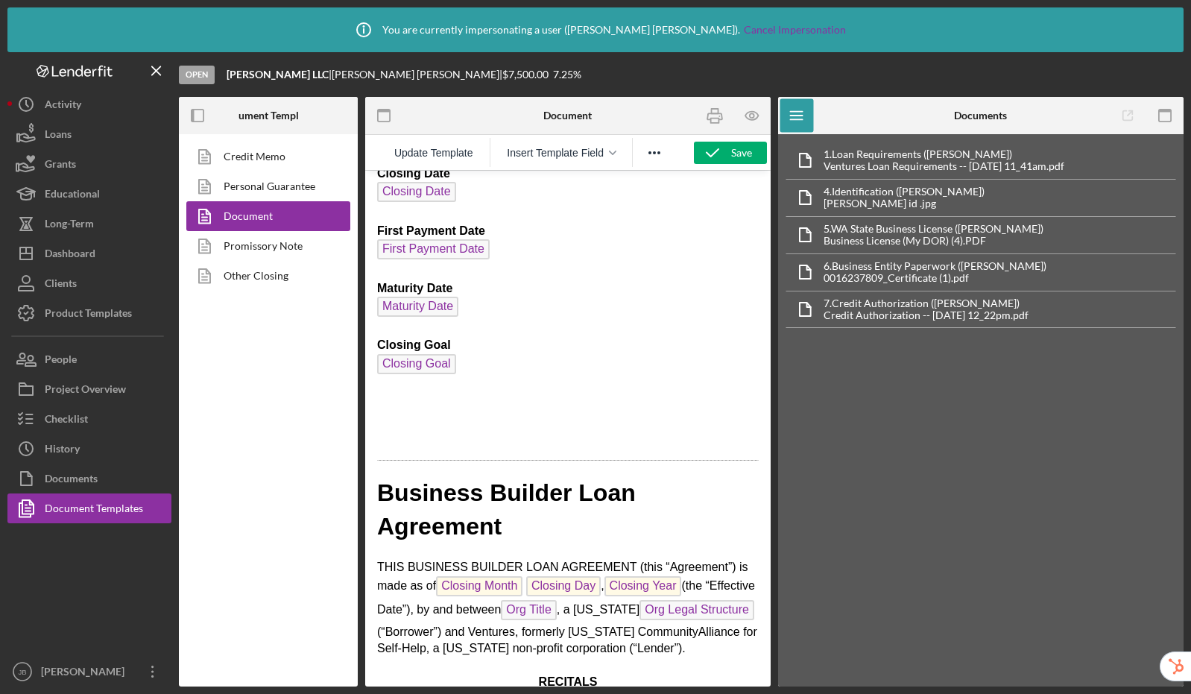
scroll to position [6454, 0]
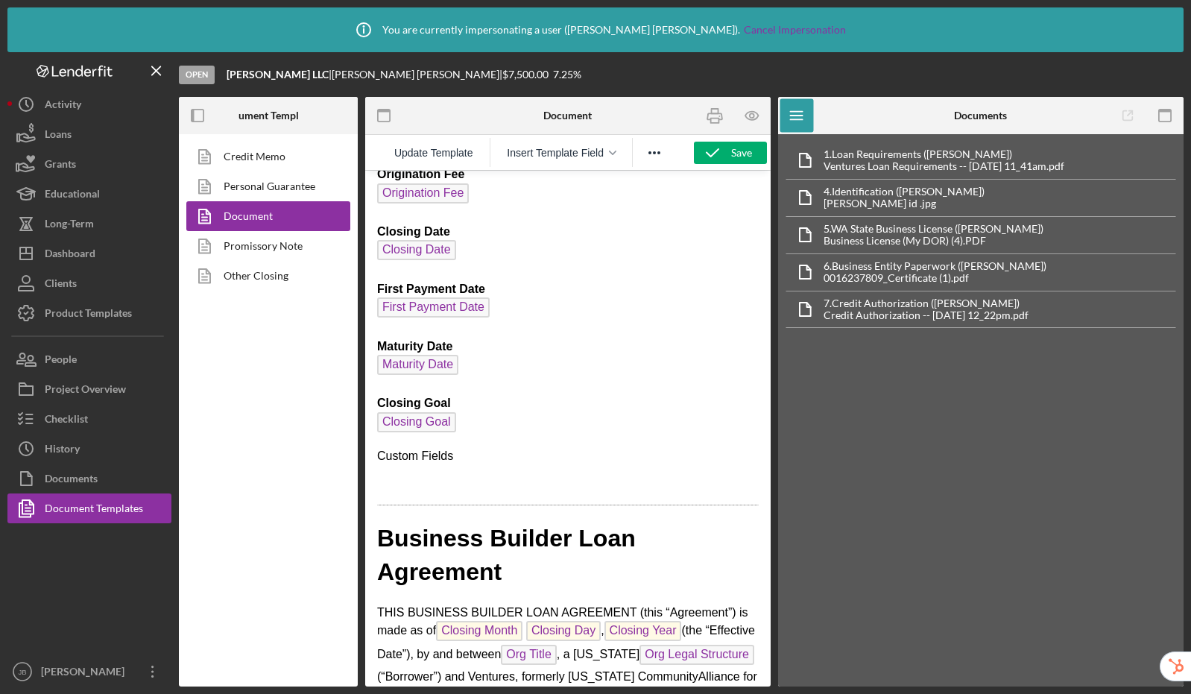
drag, startPoint x: 469, startPoint y: 460, endPoint x: 373, endPoint y: 458, distance: 96.2
click at [392, 482] on p "Rich Text Area. Press ALT-0 for help." at bounding box center [568, 484] width 382 height 16
click at [561, 151] on span "Insert Template Field" at bounding box center [555, 153] width 97 height 12
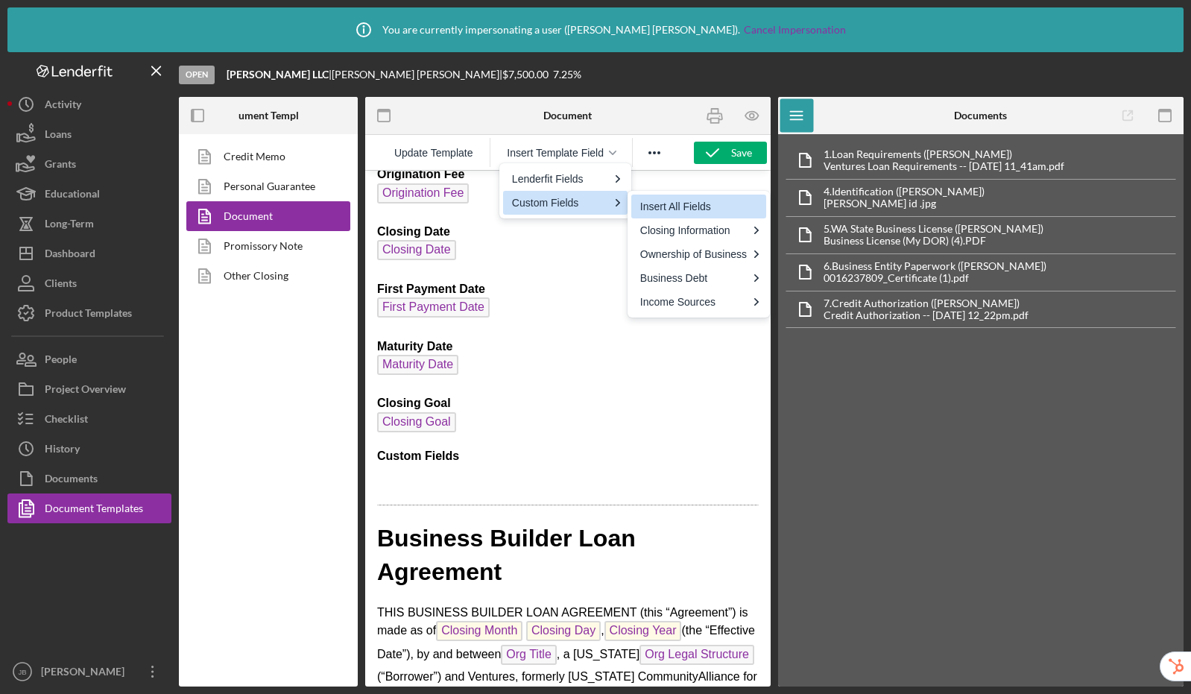
click at [669, 206] on div "Insert All Fields" at bounding box center [700, 206] width 120 height 18
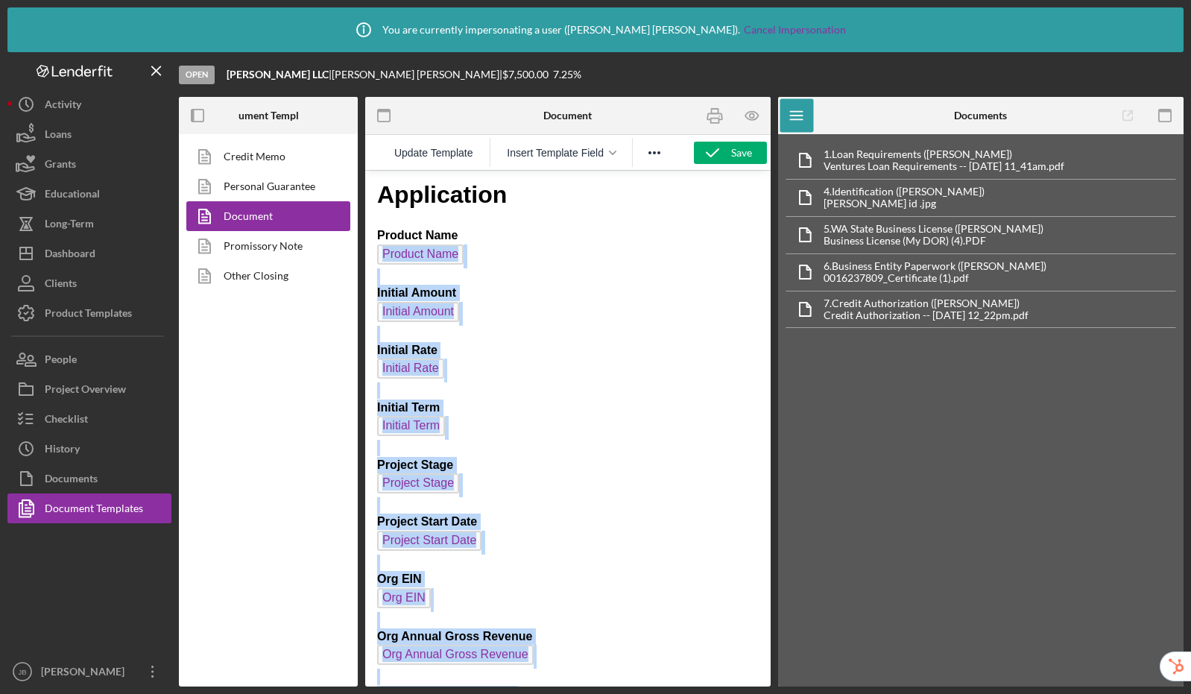
scroll to position [0, 0]
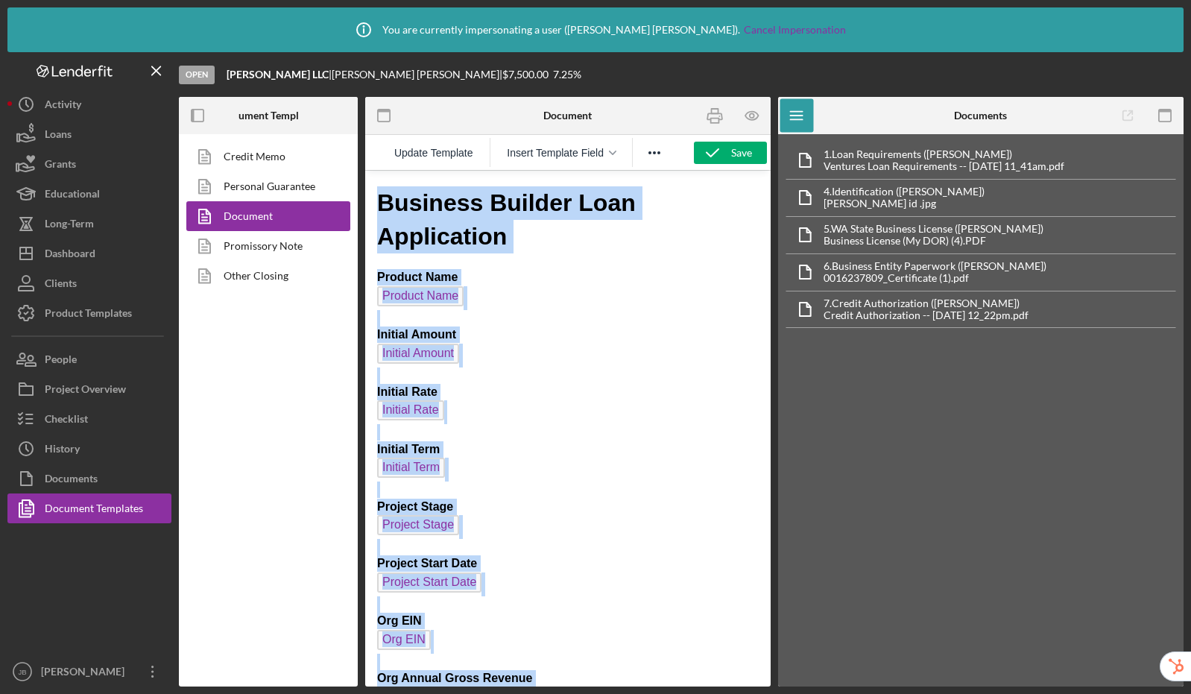
drag, startPoint x: 435, startPoint y: 378, endPoint x: 368, endPoint y: 190, distance: 199.4
copy body "Loremips Dolorsi Amet Consectetur Adipisc Elit Seddoei Temp Incidid Utlabo Etdo…"
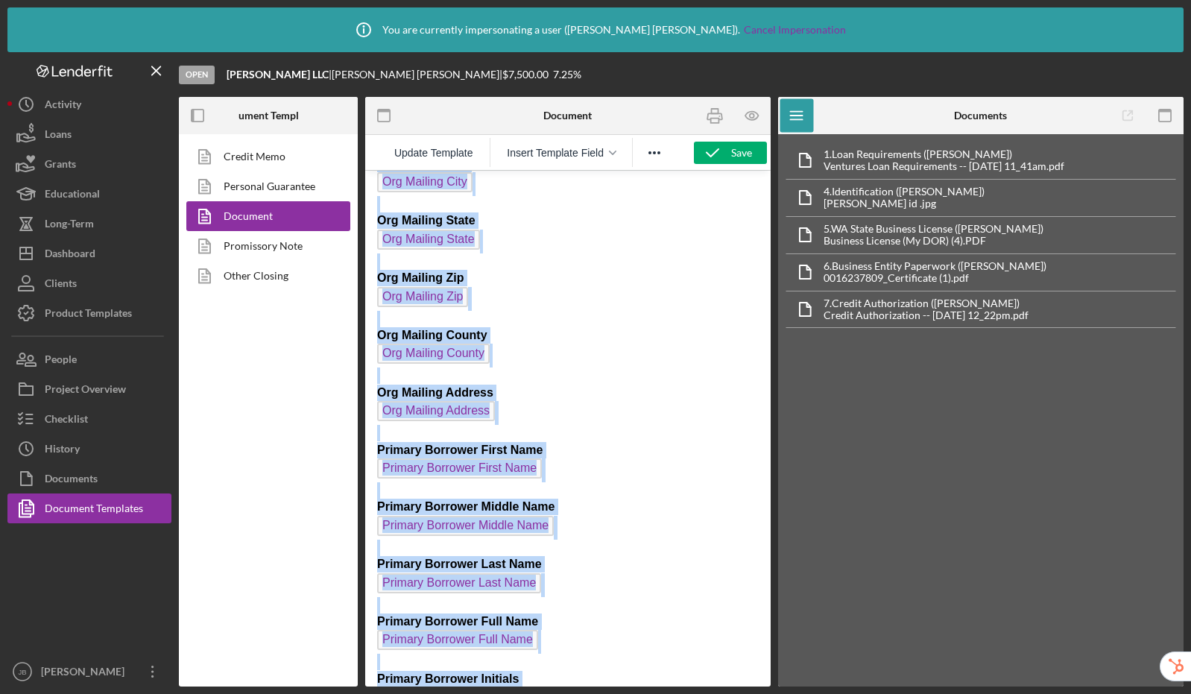
scroll to position [2517, 0]
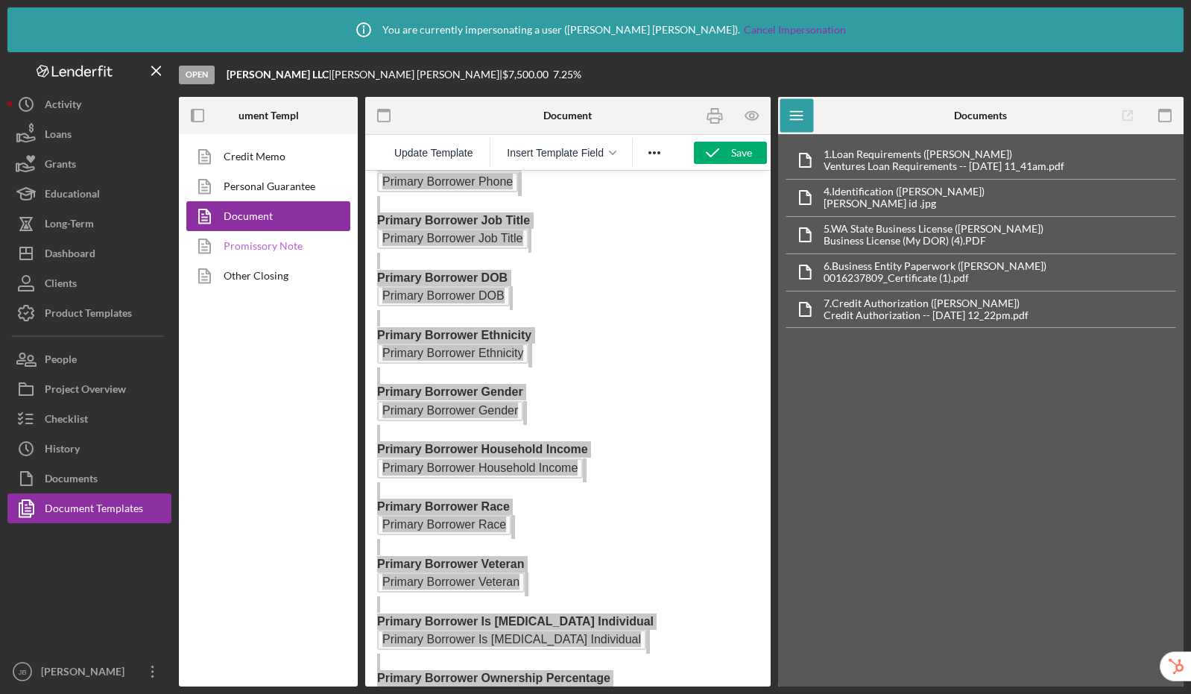
click at [243, 244] on link "Promissory Note" at bounding box center [264, 246] width 156 height 30
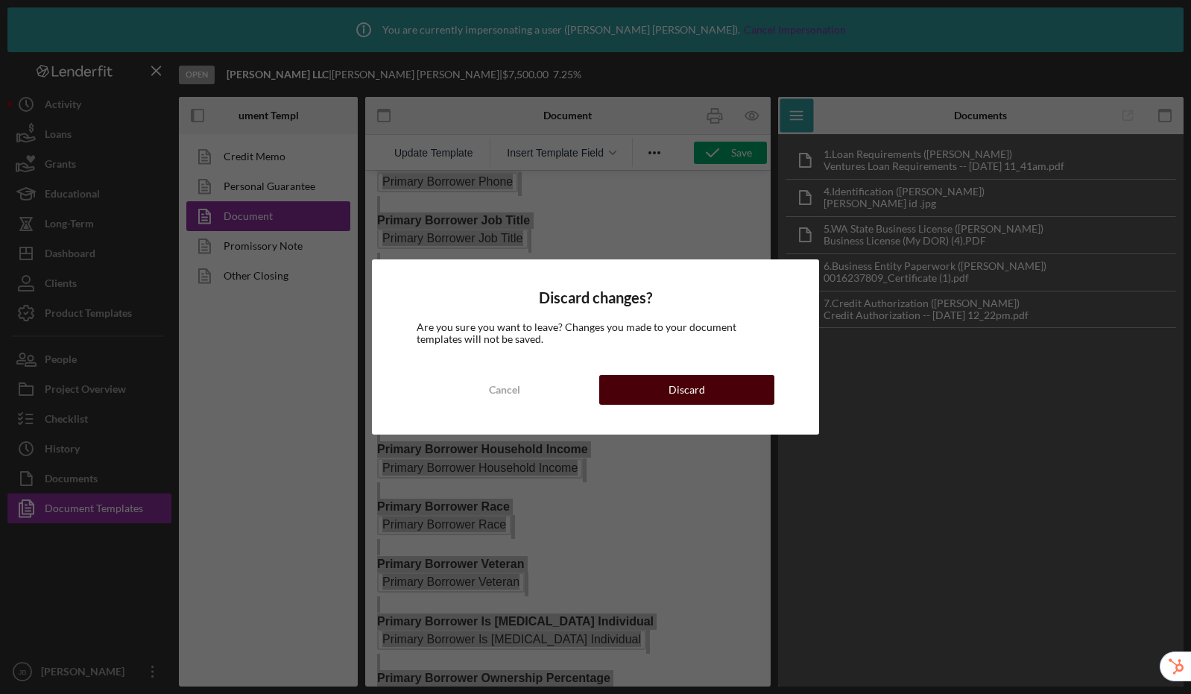
click at [656, 386] on button "Discard" at bounding box center [686, 390] width 175 height 30
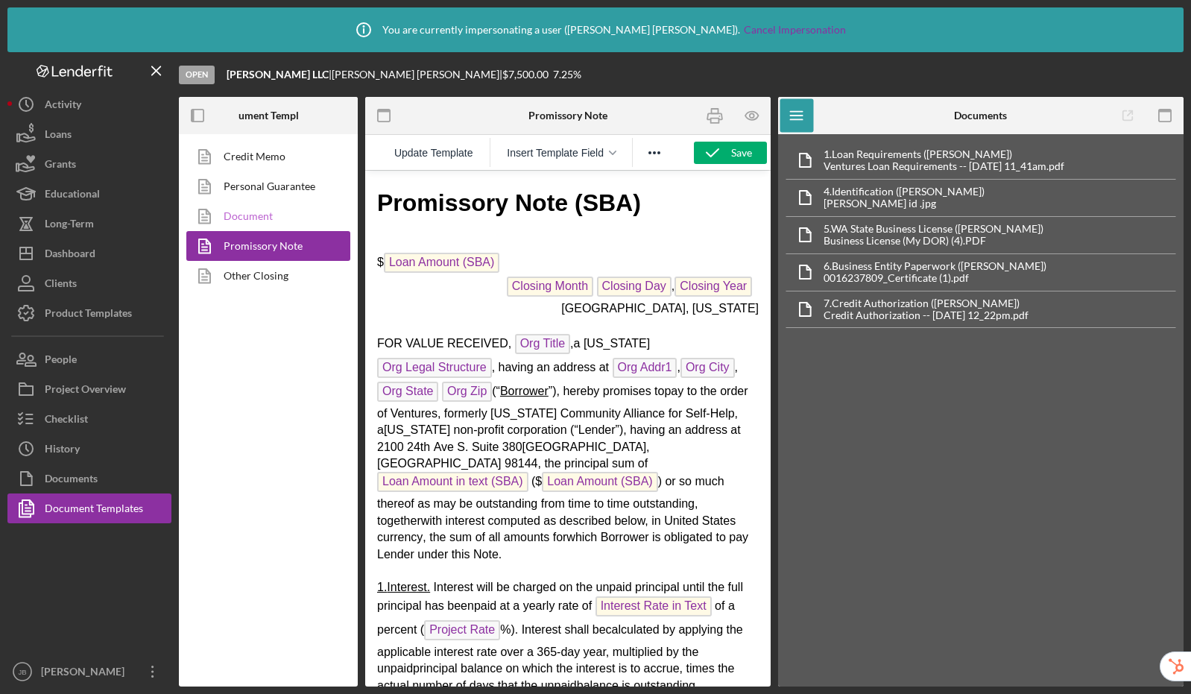
click at [265, 217] on link "Document" at bounding box center [264, 216] width 156 height 30
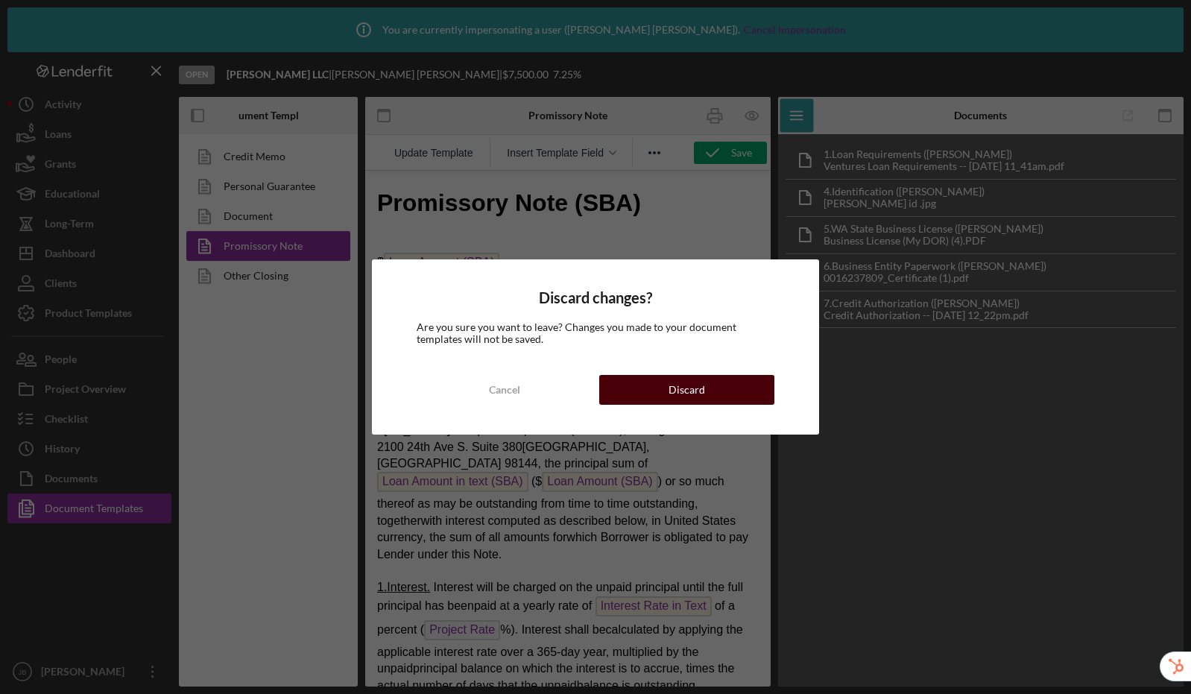
click at [650, 390] on button "Discard" at bounding box center [686, 390] width 175 height 30
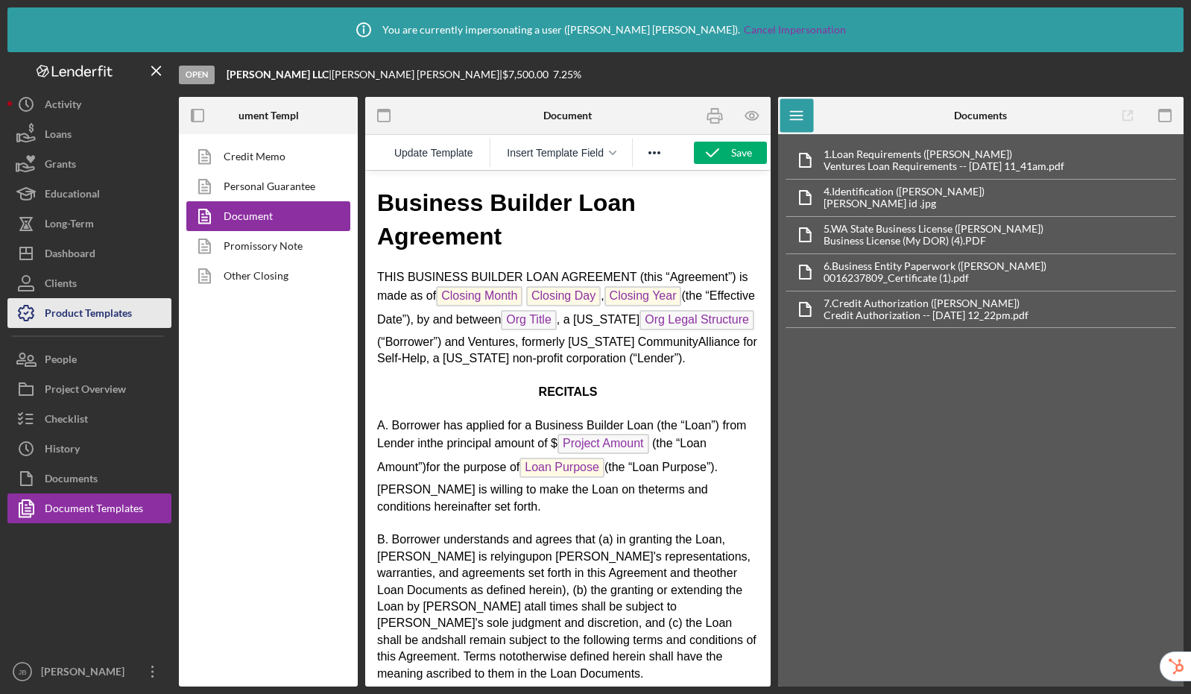
click at [89, 315] on div "Product Templates" at bounding box center [88, 315] width 87 height 34
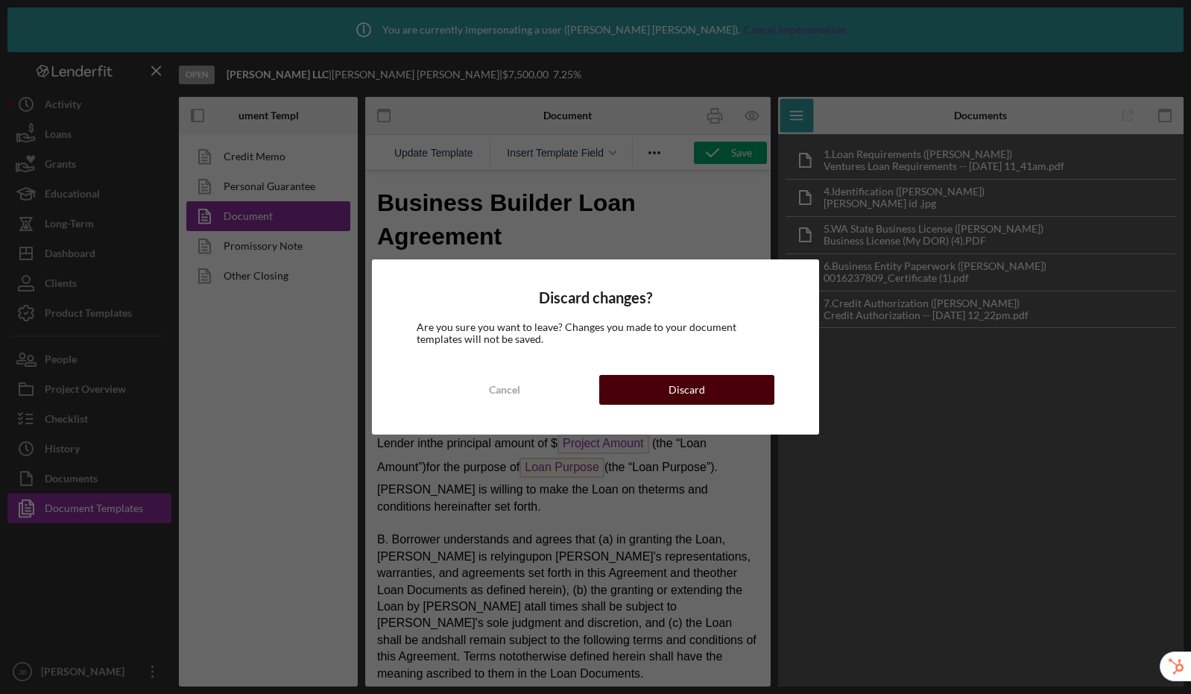
click at [693, 391] on div "Discard" at bounding box center [686, 390] width 37 height 30
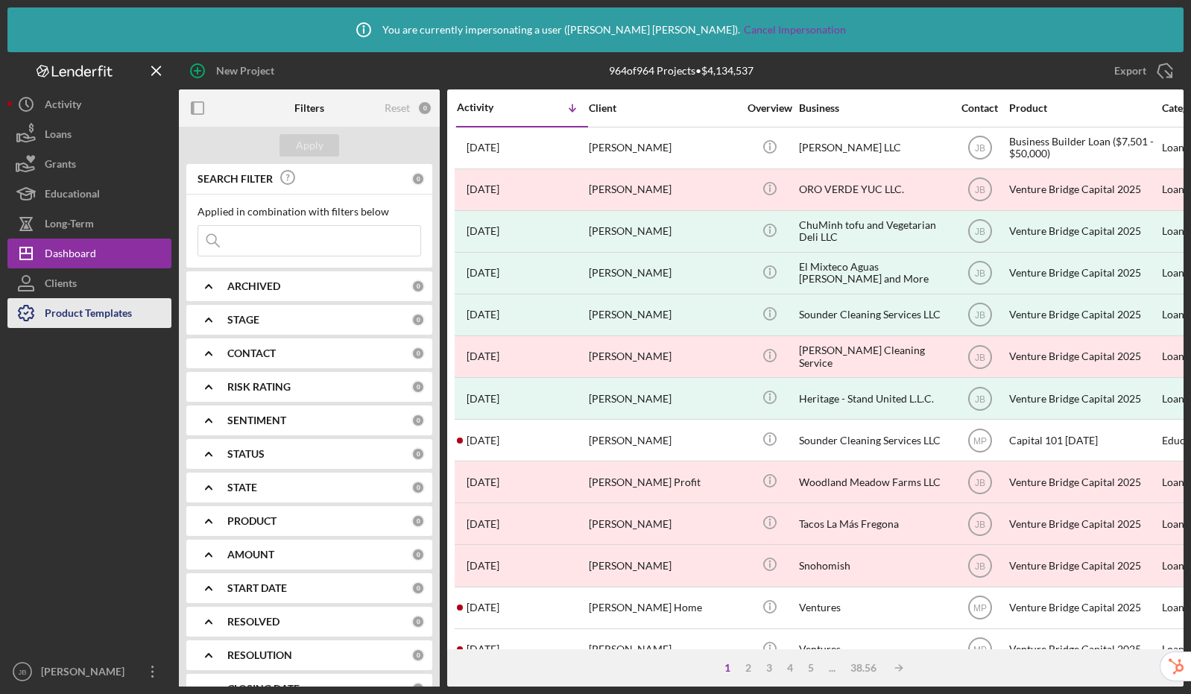
click at [96, 317] on div "Product Templates" at bounding box center [88, 315] width 87 height 34
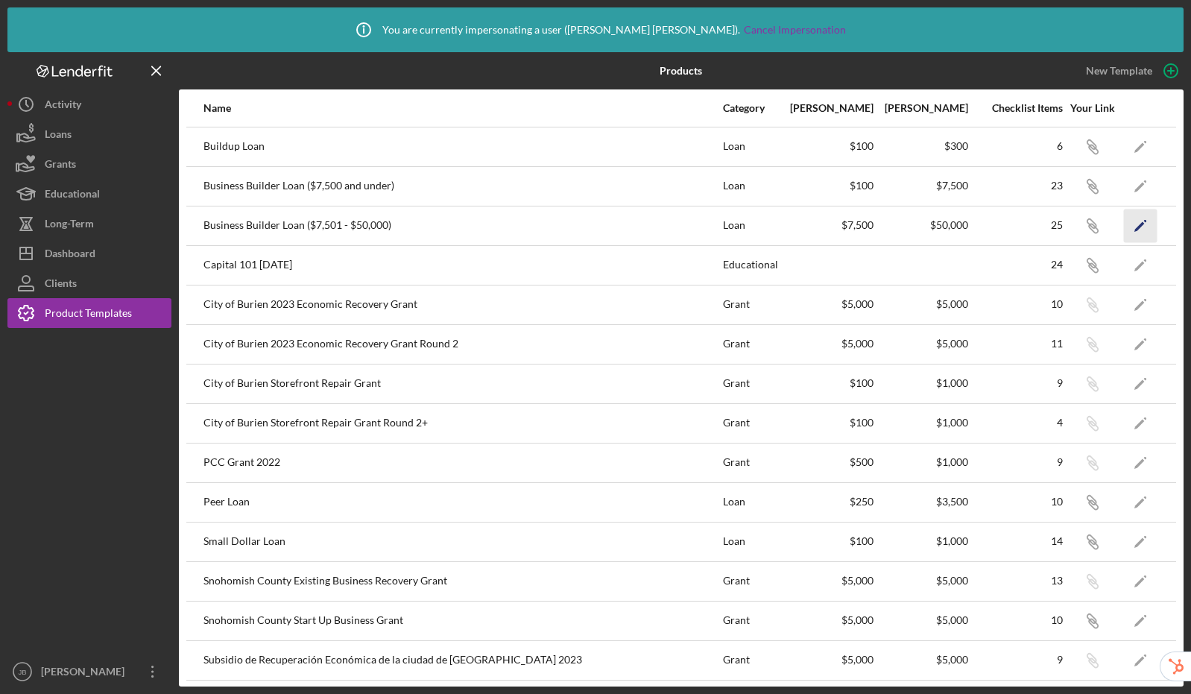
click at [1134, 227] on polygon "button" at bounding box center [1139, 226] width 10 height 10
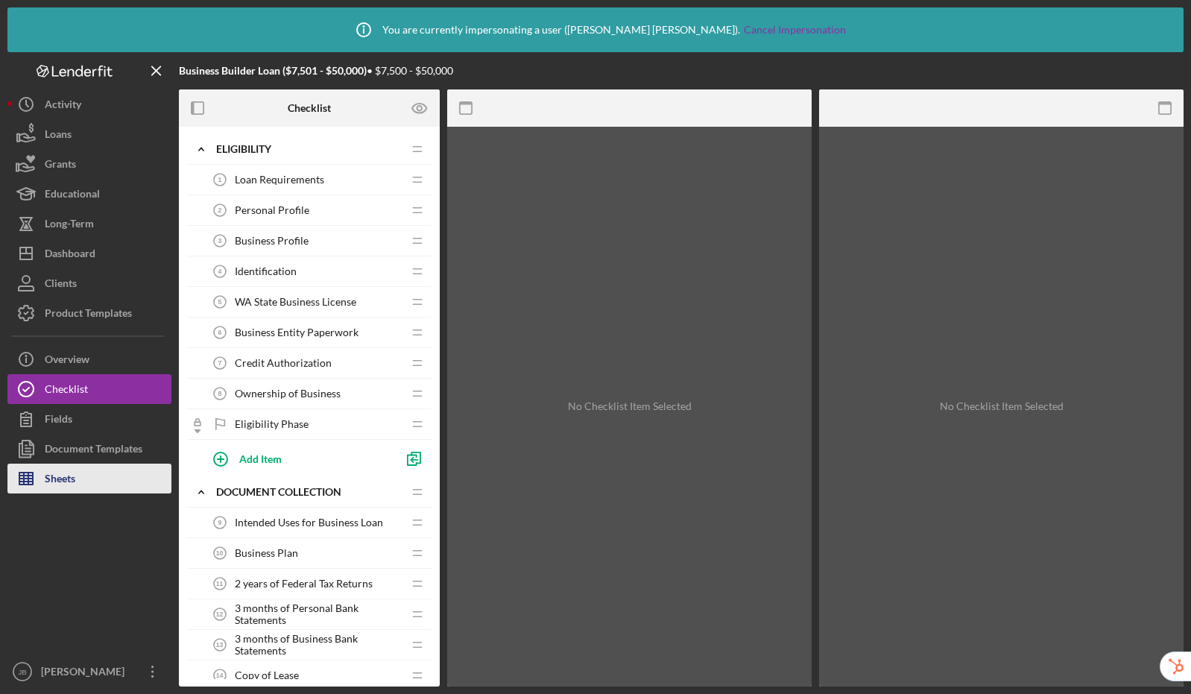
click at [64, 477] on div "Sheets" at bounding box center [60, 481] width 31 height 34
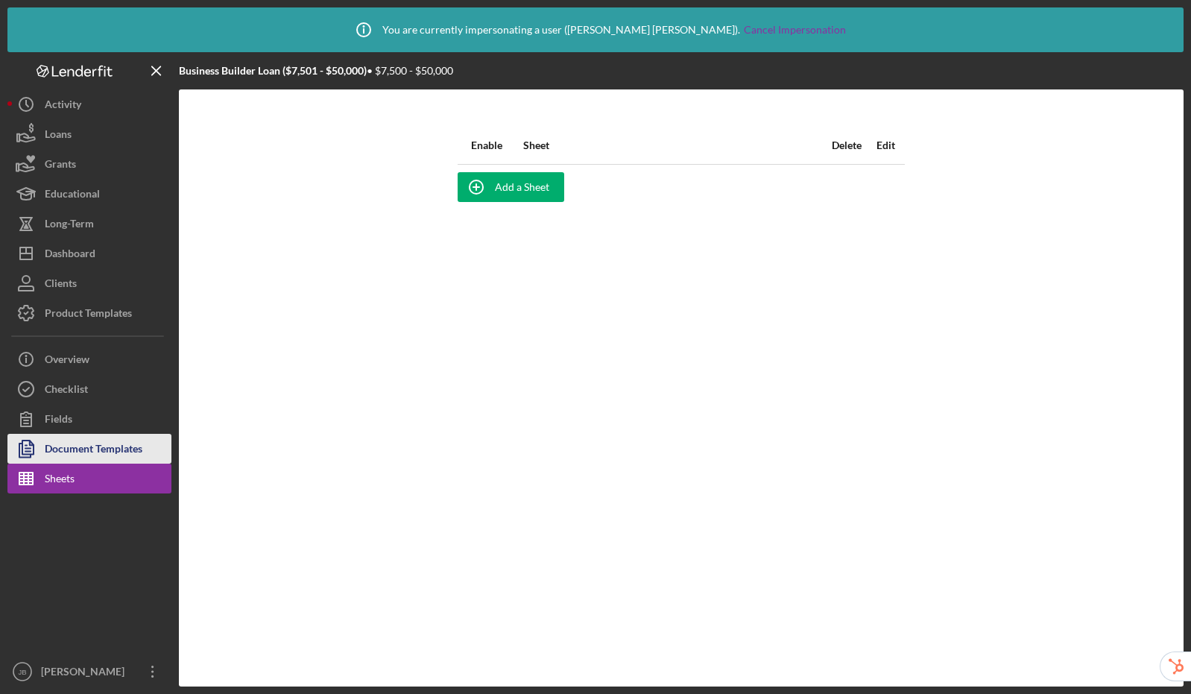
click at [67, 466] on div "Sheets" at bounding box center [60, 481] width 30 height 34
click at [70, 452] on div "Document Templates" at bounding box center [94, 451] width 98 height 34
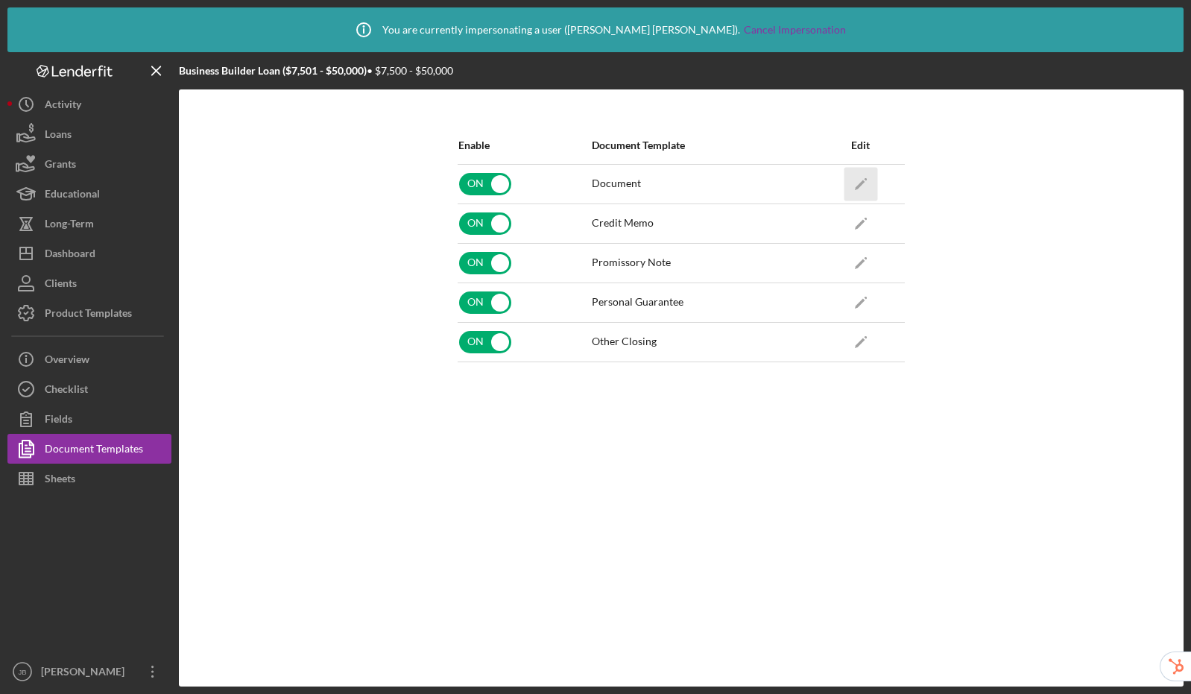
click at [864, 178] on icon "Icon/Edit" at bounding box center [861, 184] width 34 height 34
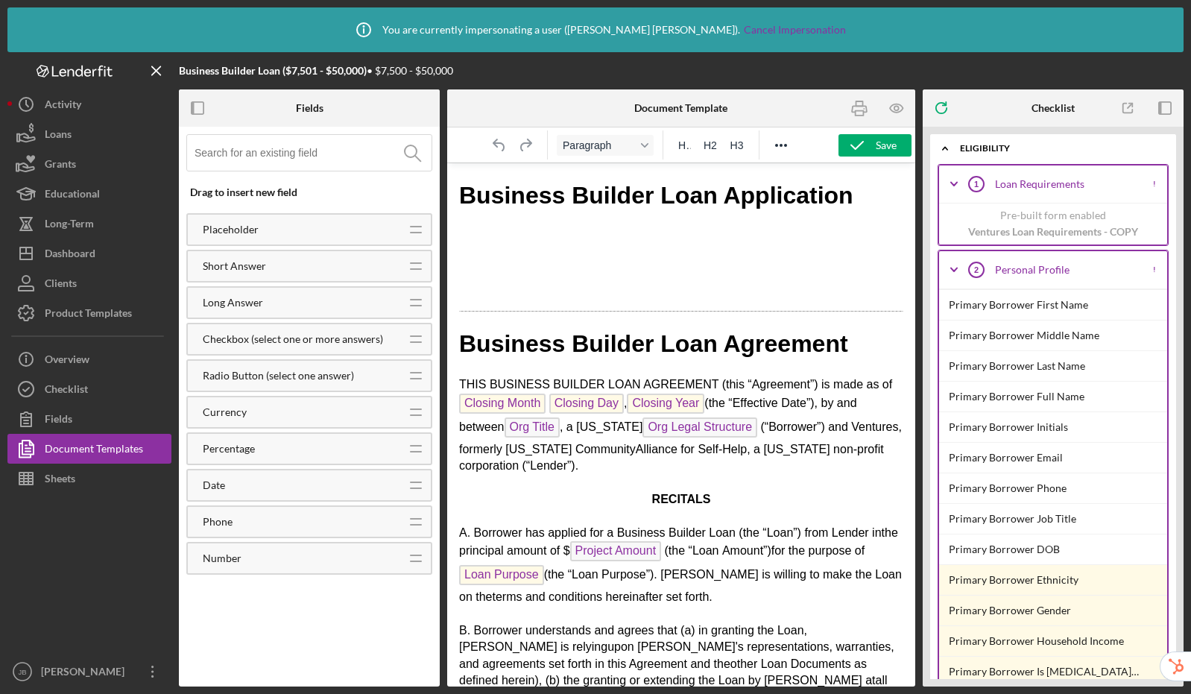
click at [499, 230] on p "Rich Text Area. Press ALT-0 for help." at bounding box center [681, 237] width 444 height 16
drag, startPoint x: 855, startPoint y: 206, endPoint x: 443, endPoint y: 186, distance: 412.6
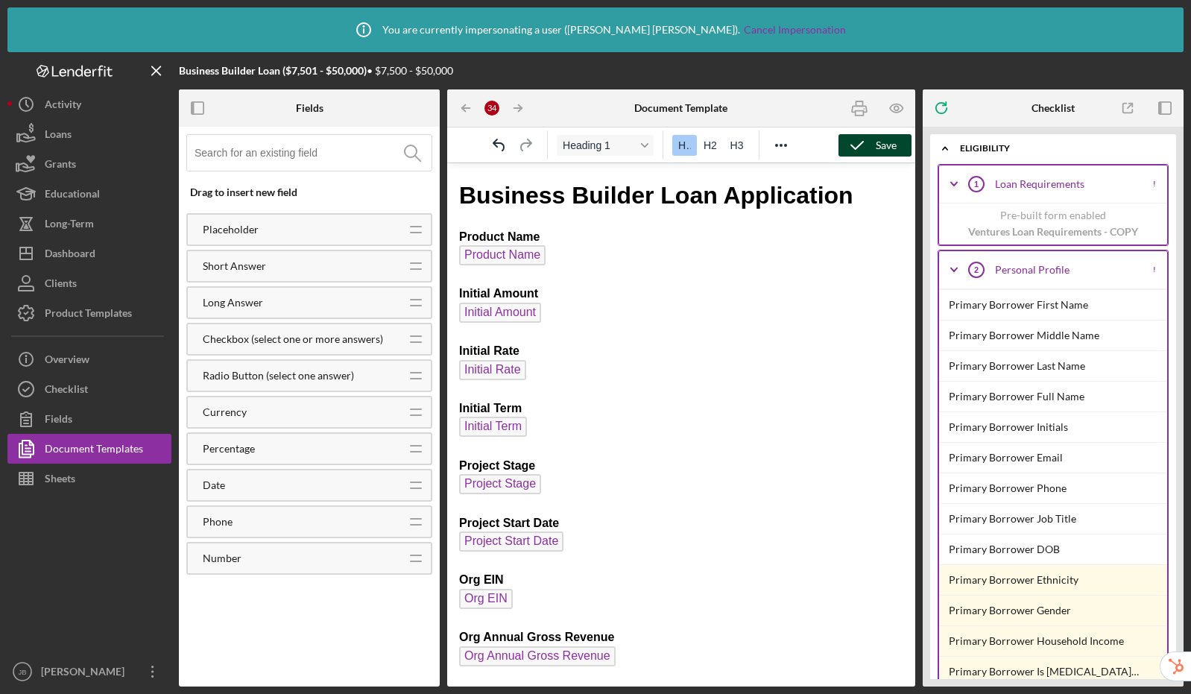
click at [883, 151] on div "Save" at bounding box center [886, 145] width 21 height 22
click at [876, 149] on div "Save" at bounding box center [886, 145] width 21 height 22
click at [867, 145] on icon "button" at bounding box center [856, 145] width 37 height 37
